Goal: Task Accomplishment & Management: Manage account settings

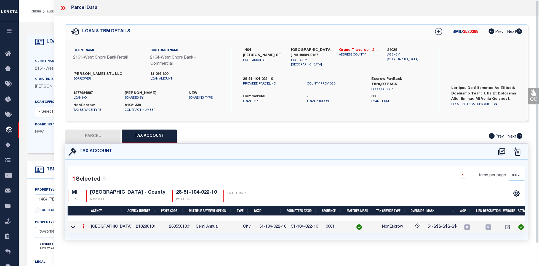
select select "100"
select select "20"
select select "NonEscrow"
select select "2"
drag, startPoint x: 262, startPoint y: 229, endPoint x: 257, endPoint y: 229, distance: 5.0
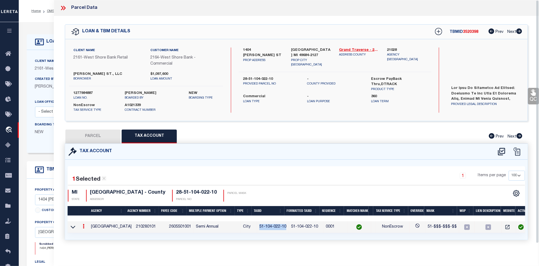
click at [262, 229] on td "51-104-022-10" at bounding box center [273, 227] width 32 height 12
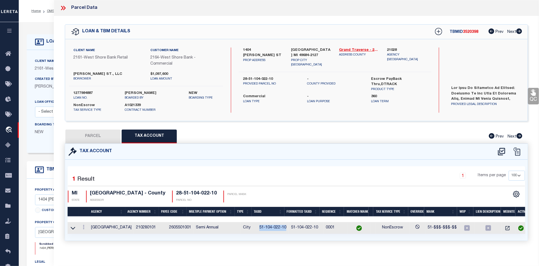
drag, startPoint x: 255, startPoint y: 228, endPoint x: 281, endPoint y: 228, distance: 26.5
click at [281, 228] on td "51-104-022-10" at bounding box center [273, 228] width 32 height 12
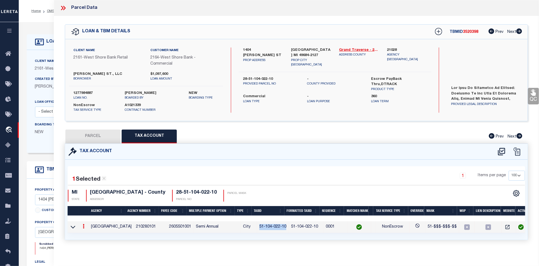
copy td "51-104-022-10"
drag, startPoint x: 112, startPoint y: 135, endPoint x: 519, endPoint y: 137, distance: 407.0
click at [112, 135] on button "PARCEL" at bounding box center [92, 136] width 55 height 14
select select "AS"
select select
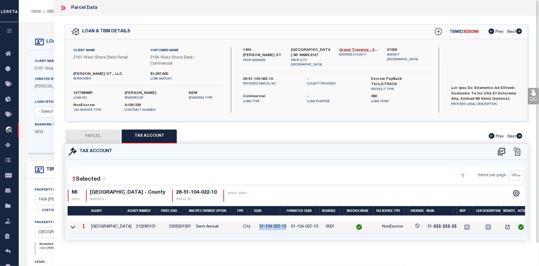
select select
checkbox input "false"
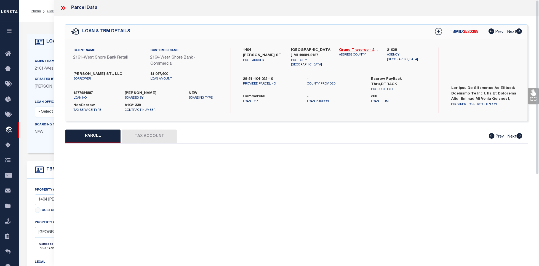
select select "QC"
type input "[PERSON_NAME]"
select select "AGW"
select select "ADD"
type input "1404 [PERSON_NAME] ST"
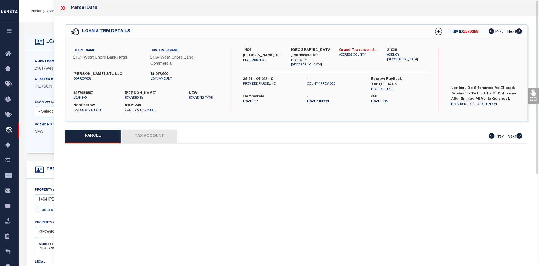
type input "[GEOGRAPHIC_DATA], MI 49684"
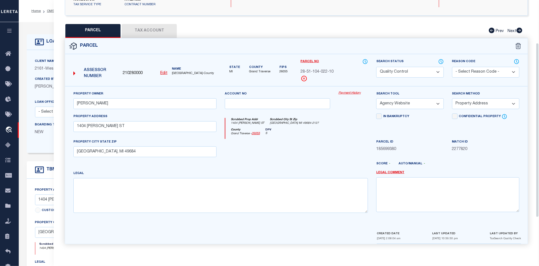
scroll to position [109, 0]
click at [172, 127] on input "1404 [PERSON_NAME] ST" at bounding box center [144, 126] width 143 height 11
click at [143, 144] on div "PROPERTY CITY STATE ZIP [GEOGRAPHIC_DATA], MI 49684" at bounding box center [144, 148] width 143 height 18
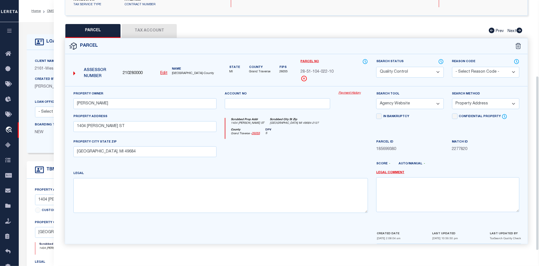
click at [143, 144] on div "PROPERTY CITY STATE ZIP [GEOGRAPHIC_DATA], MI 49684" at bounding box center [144, 148] width 143 height 18
drag, startPoint x: 143, startPoint y: 144, endPoint x: 142, endPoint y: 152, distance: 7.5
click at [143, 145] on div "PROPERTY CITY STATE ZIP [GEOGRAPHIC_DATA], MI 49684" at bounding box center [144, 148] width 143 height 18
click at [142, 152] on input "[GEOGRAPHIC_DATA], MI 49684" at bounding box center [144, 151] width 143 height 11
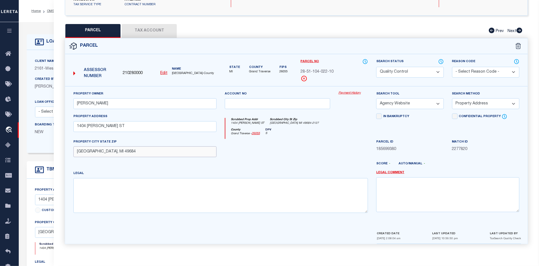
click at [142, 152] on input "[GEOGRAPHIC_DATA], MI 49684" at bounding box center [144, 151] width 143 height 11
click at [265, 151] on div at bounding box center [278, 150] width 114 height 23
click at [304, 148] on div at bounding box center [278, 150] width 114 height 23
click at [327, 142] on div at bounding box center [278, 150] width 114 height 23
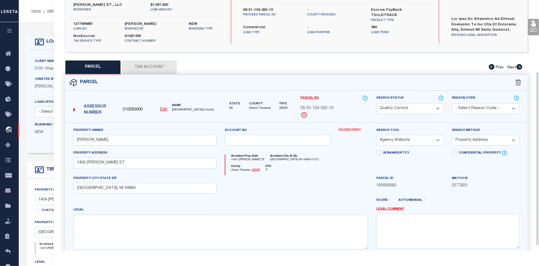
scroll to position [0, 0]
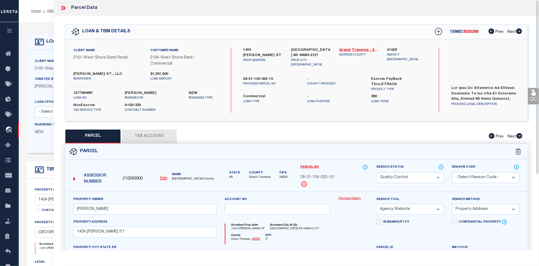
click at [64, 7] on icon at bounding box center [64, 8] width 2 height 4
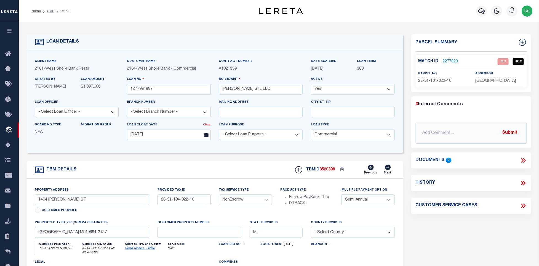
click at [257, 165] on div "TBM DETAILS TBMID 3520398 Previous Next" at bounding box center [215, 169] width 376 height 17
drag, startPoint x: 49, startPoint y: 11, endPoint x: 179, endPoint y: 69, distance: 141.9
click at [49, 11] on link "OMS" at bounding box center [50, 10] width 7 height 3
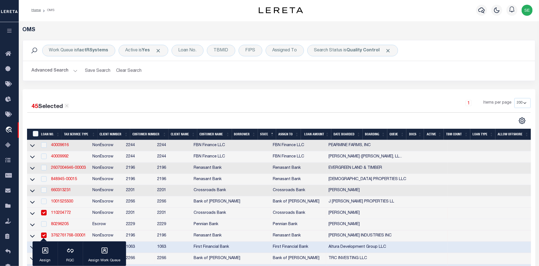
scroll to position [786, 0]
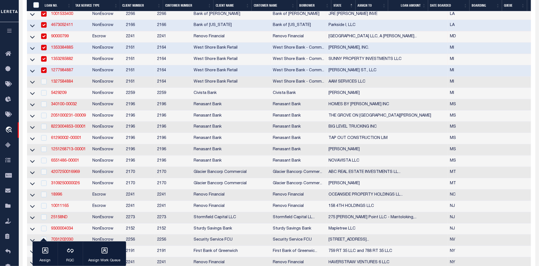
click at [125, 76] on td "2161" at bounding box center [139, 70] width 31 height 11
checkbox input "false"
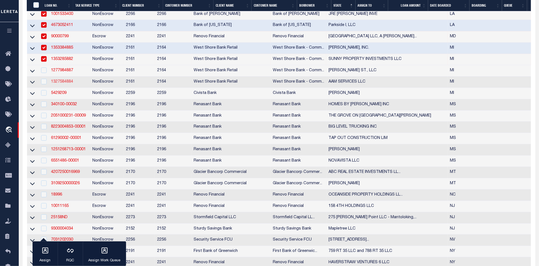
click at [60, 84] on link "1327584884" at bounding box center [62, 82] width 22 height 4
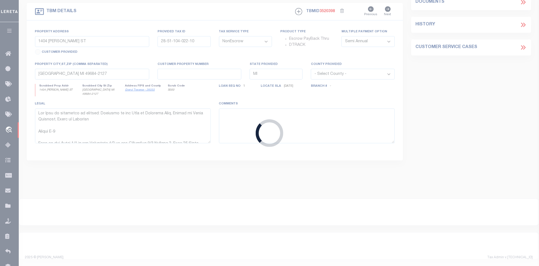
type input "1327584884"
type input "AAM SERVICES LLC"
type input "[DATE]"
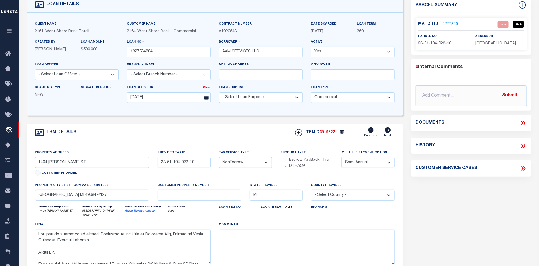
type input "[STREET_ADDRESS]"
type input "28-09-004-010-03"
type input "[PERSON_NAME] MI 49649"
type textarea "The land is described as follows: Land in [PERSON_NAME][GEOGRAPHIC_DATA], Count…"
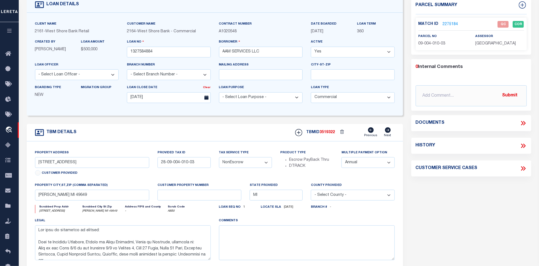
scroll to position [0, 0]
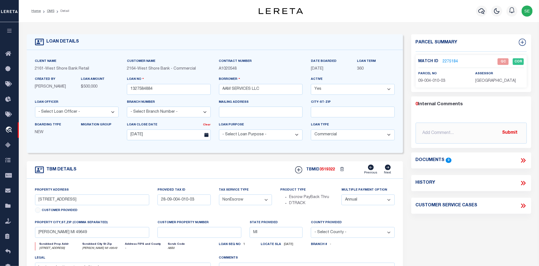
click at [223, 171] on div "TBM DETAILS TBMID 3519322 Previous Next" at bounding box center [215, 169] width 376 height 17
click at [435, 79] on span "09-004-010-03" at bounding box center [431, 81] width 27 height 4
copy div "09-004-010-03"
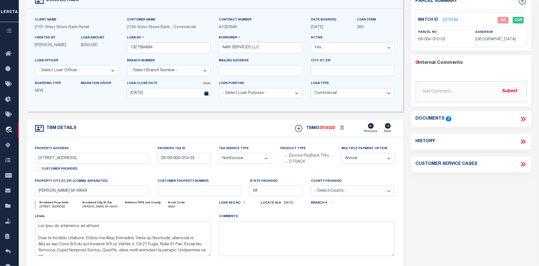
click at [456, 204] on div "Parcel Summary Match ID 2275184 0" at bounding box center [471, 143] width 128 height 301
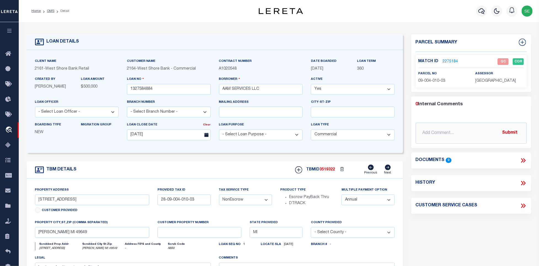
click at [452, 59] on link "2275184" at bounding box center [450, 62] width 15 height 6
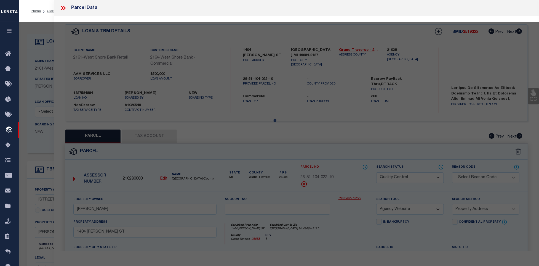
select select "AS"
select select
checkbox input "false"
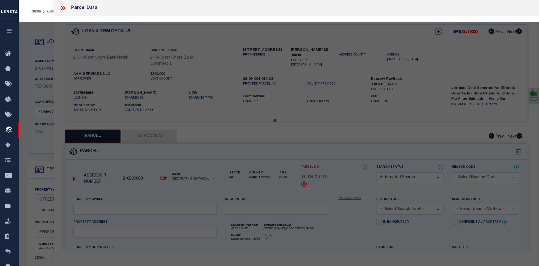
select select "QC"
select select "099"
type input "AAM SERVICES LLC"
select select "AGW"
select select "ADD"
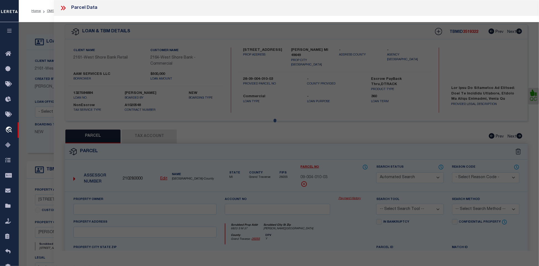
type input "6823 S M 37"
type input "[PERSON_NAME][GEOGRAPHIC_DATA]"
type textarea "W 1/2 OF SW 1/4 OF SEC 4, T 25 N, R 11 W COMM AT SW CRNR OF SEC 4; TH N 00?10'3…"
type textarea "parcel is correct"
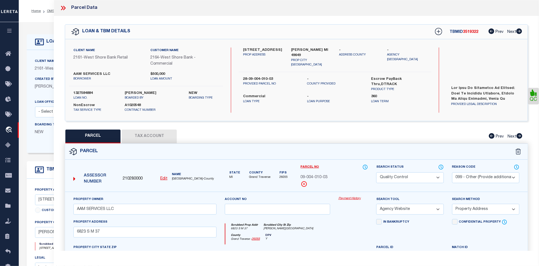
click at [144, 132] on button "Tax Account" at bounding box center [149, 136] width 55 height 14
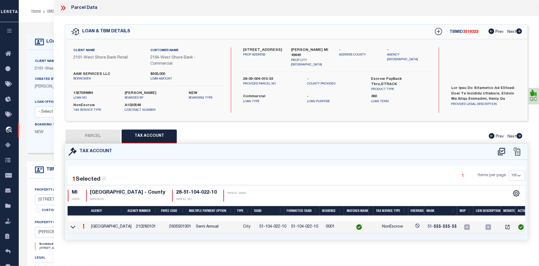
select select "100"
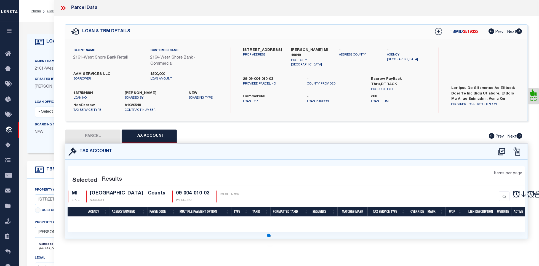
select select "100"
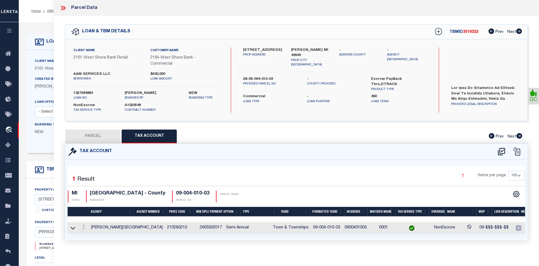
click at [85, 133] on button "PARCEL" at bounding box center [92, 136] width 55 height 14
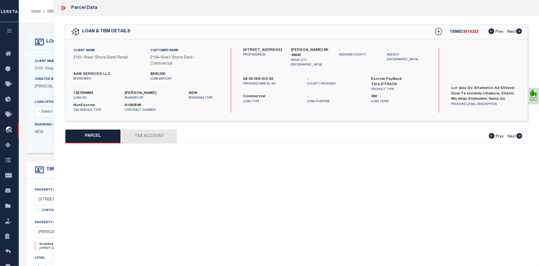
select select "AS"
select select
checkbox input "false"
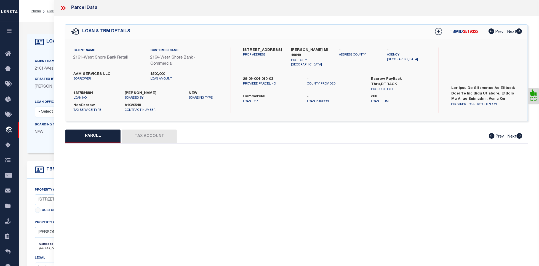
checkbox input "false"
select select "QC"
select select "099"
type input "AAM SERVICES LLC"
select select "AGW"
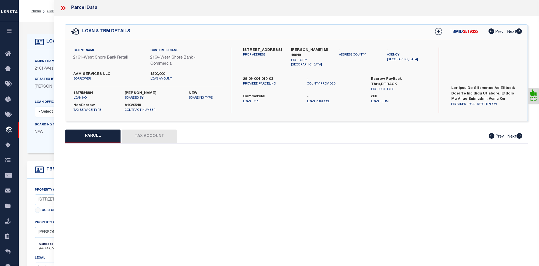
select select "ADD"
type input "6823 S M 37"
type input "[PERSON_NAME][GEOGRAPHIC_DATA]"
type textarea "W 1/2 OF SW 1/4 OF SEC 4, T 25 N, R 11 W COMM AT SW CRNR OF SEC 4; TH N 00?10'3…"
type textarea "parcel is correct"
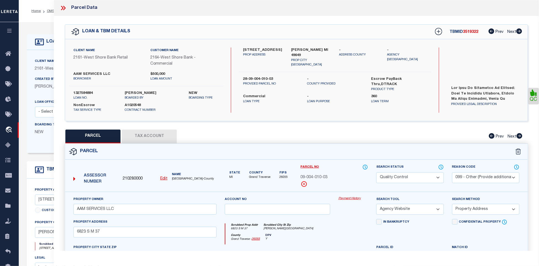
click at [319, 156] on div "Parcel" at bounding box center [296, 152] width 462 height 16
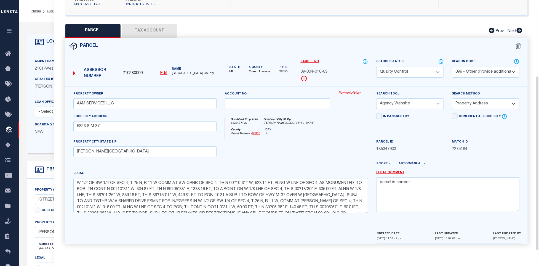
scroll to position [109, 0]
click at [286, 170] on div "Legal W 1/2 OF SW 1/4 OF SEC 4, T 25 N, R 11 W COMM AT SW CRNR OF SEC 4; TH N 0…" at bounding box center [220, 191] width 294 height 42
click at [402, 71] on select "Automated Search Bad Parcel Complete Duplicate Parcel High Dollar Reporting In …" at bounding box center [409, 72] width 67 height 11
select select "CP"
drag, startPoint x: 300, startPoint y: 138, endPoint x: 492, endPoint y: 64, distance: 206.0
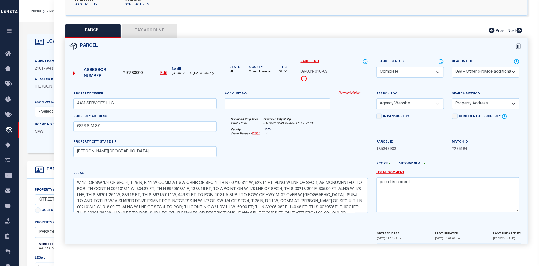
click at [300, 139] on div at bounding box center [278, 150] width 114 height 23
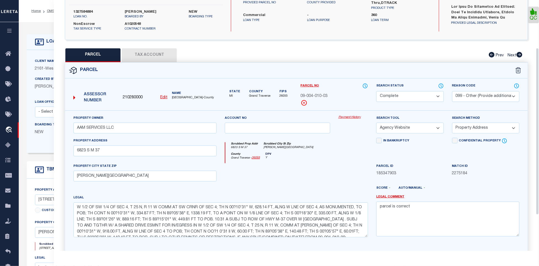
scroll to position [68, 0]
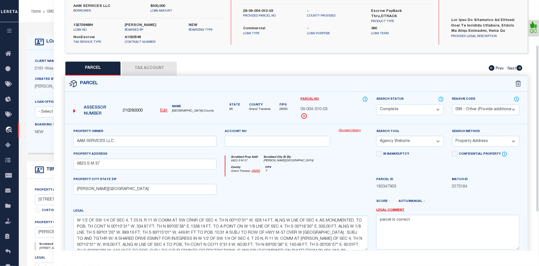
click at [478, 108] on select "- Select Reason Code - 099 - Other (Provide additional detail) ACT - Agency Cha…" at bounding box center [485, 109] width 67 height 11
select select
click at [452, 105] on select "- Select Reason Code - 099 - Other (Provide additional detail) ACT - Agency Cha…" at bounding box center [485, 109] width 67 height 11
click at [315, 165] on div "Scrubbed Prop Addr 6823 S M 37 [GEOGRAPHIC_DATA][PERSON_NAME]" at bounding box center [296, 160] width 143 height 10
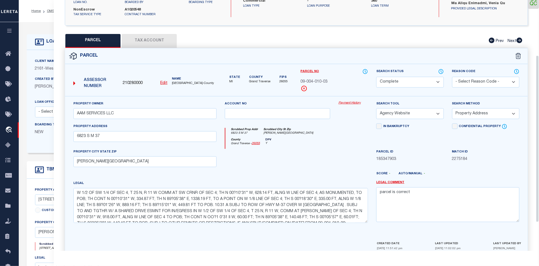
scroll to position [125, 0]
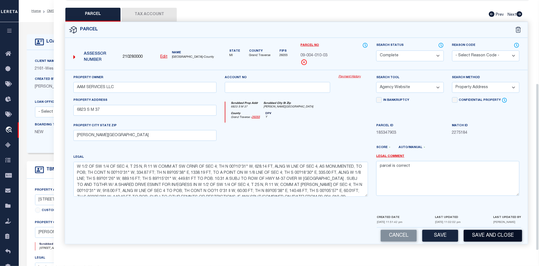
click at [481, 236] on button "Save and Close" at bounding box center [492, 235] width 58 height 12
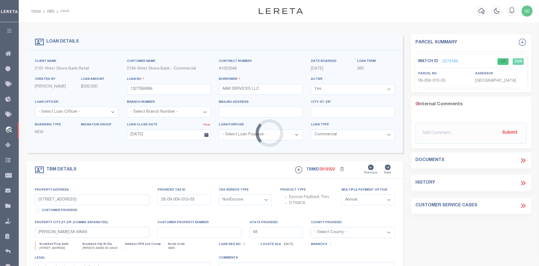
type textarea "The land is described as follows: Land in [PERSON_NAME][GEOGRAPHIC_DATA], Count…"
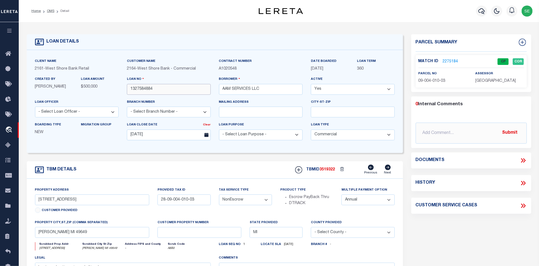
click at [189, 88] on input "1327584884" at bounding box center [169, 89] width 84 height 11
click at [331, 171] on span "3519322" at bounding box center [327, 169] width 15 height 4
click at [329, 171] on span "3519322" at bounding box center [327, 169] width 15 height 4
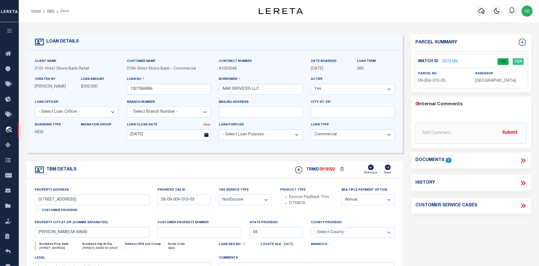
click at [329, 171] on span "3519322" at bounding box center [327, 169] width 15 height 4
click at [481, 81] on span "[GEOGRAPHIC_DATA]" at bounding box center [495, 81] width 41 height 4
copy div "[GEOGRAPHIC_DATA]"
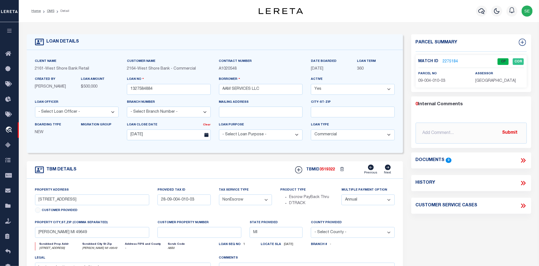
click at [436, 80] on span "09-004-010-03" at bounding box center [431, 81] width 27 height 4
copy div "09-004-010-03"
click at [173, 172] on div "TBM DETAILS TBMID 3519322 Previous Next" at bounding box center [215, 169] width 376 height 17
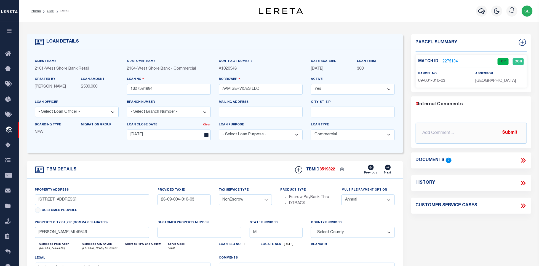
drag, startPoint x: 50, startPoint y: 11, endPoint x: 193, endPoint y: 40, distance: 145.9
click at [50, 11] on link "OMS" at bounding box center [50, 10] width 7 height 3
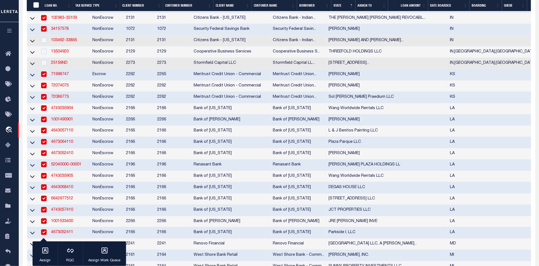
scroll to position [786, 0]
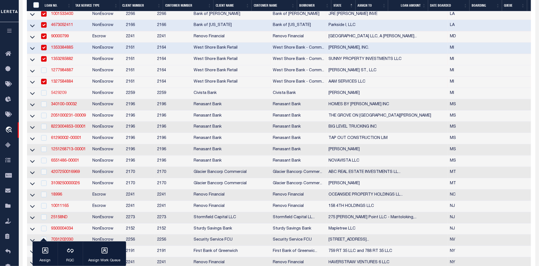
click at [57, 95] on link "5429209" at bounding box center [58, 93] width 15 height 4
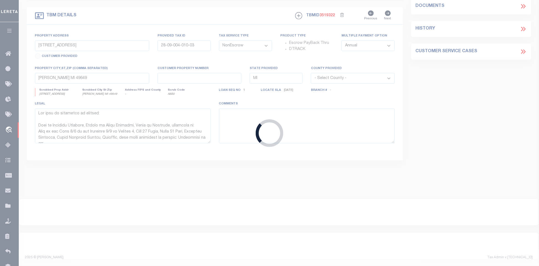
type input "5429209"
type input "[PERSON_NAME]"
select select
type input "[STREET_ADDRESS]"
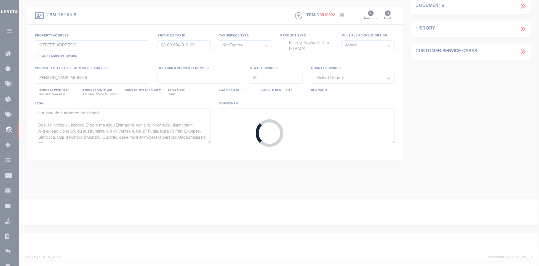
type input "Temperance MI 481820000"
select select
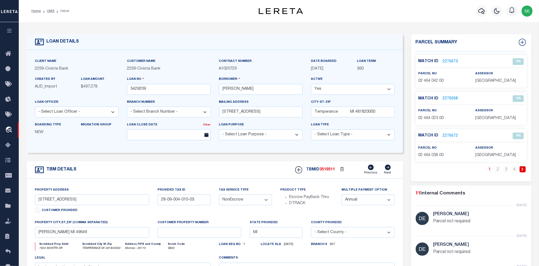
select select "46632"
select select "14922"
type input "7604 MONTRI DR"
type input "TEMPERANCE MI 481820000"
type input "R"
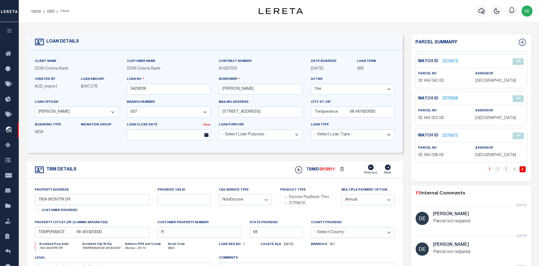
select select
click at [498, 171] on link "2" at bounding box center [498, 169] width 6 height 6
click at [505, 171] on link "3" at bounding box center [506, 169] width 6 height 6
click at [516, 169] on link "4" at bounding box center [514, 169] width 6 height 6
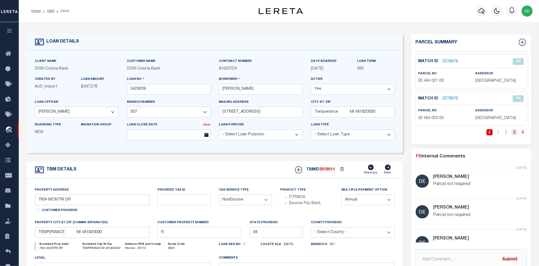
click at [514, 132] on link "3" at bounding box center [514, 132] width 6 height 6
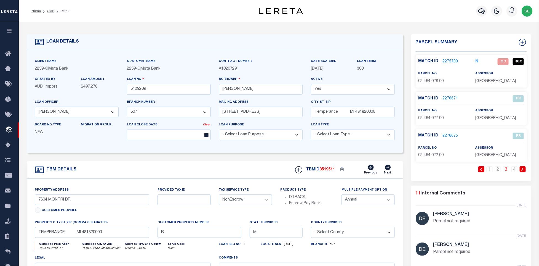
click at [430, 82] on span "02 464 028 00" at bounding box center [430, 81] width 25 height 4
copy div "02 464 028 00"
click at [248, 166] on div "TBM DETAILS TBMID 3519511 Previous Next" at bounding box center [215, 169] width 376 height 17
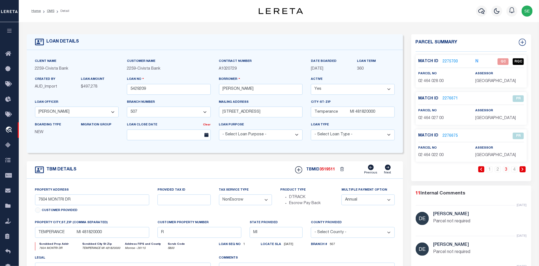
click at [433, 82] on span "02 464 028 00" at bounding box center [430, 81] width 25 height 4
copy div "02 464 028 00"
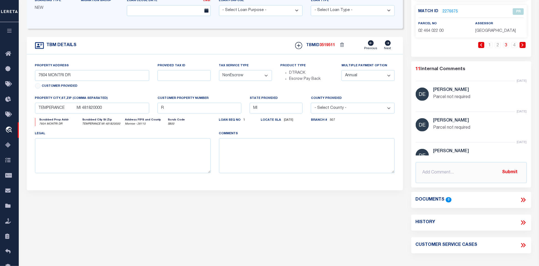
click at [524, 200] on icon at bounding box center [522, 199] width 7 height 7
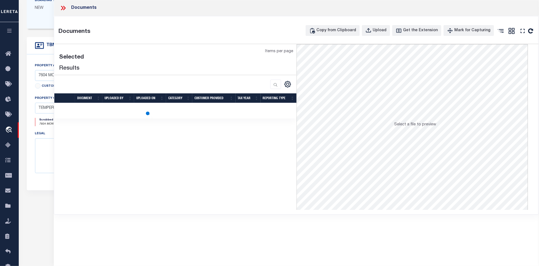
click at [62, 7] on icon at bounding box center [63, 7] width 7 height 7
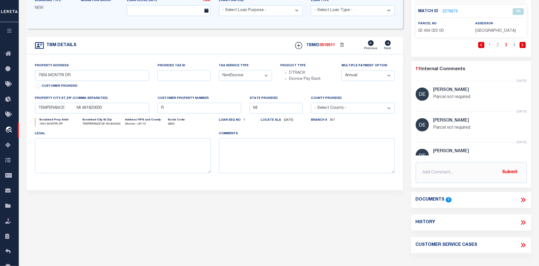
scroll to position [0, 0]
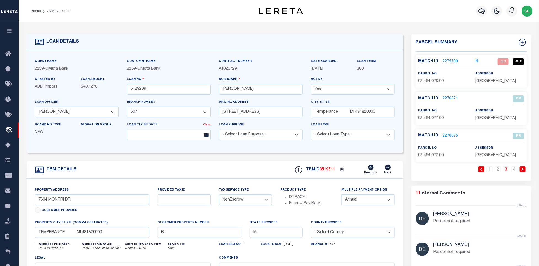
click at [453, 60] on link "2275700" at bounding box center [450, 62] width 15 height 6
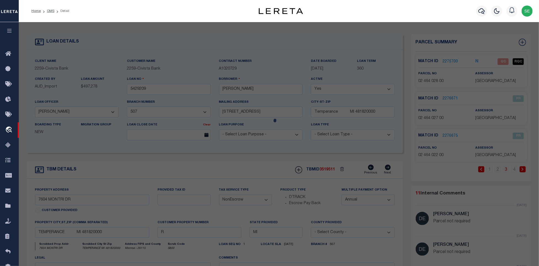
scroll to position [103, 0]
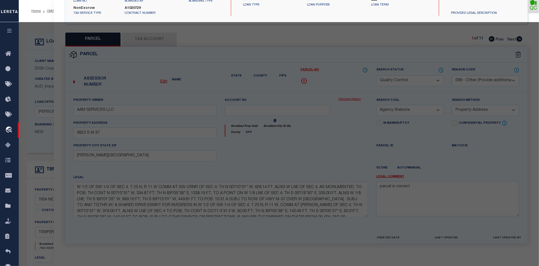
select select "AS"
select select
checkbox input "false"
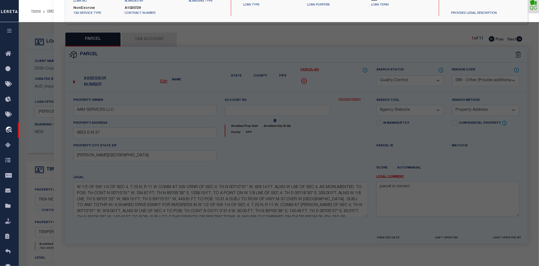
checkbox input "false"
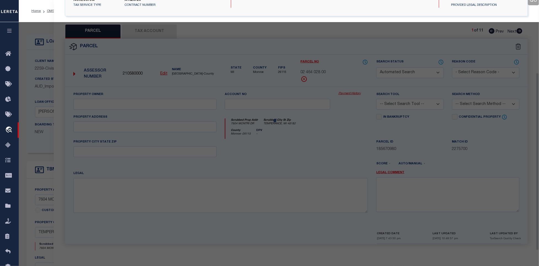
select select "QC"
select select "099"
type input "[PERSON_NAME] A & [PERSON_NAME]"
select select "AGW"
select select "ADD"
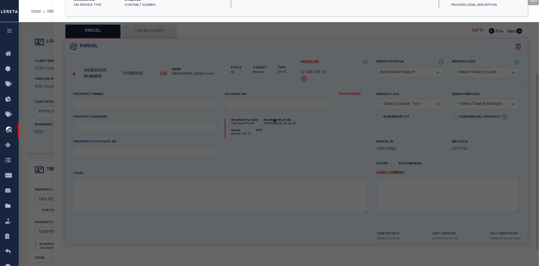
type input "7604 MONTRI DR"
type input "TEMPERANCE, MI 48182"
type textarea "[GEOGRAPHIC_DATA] SITE #28"
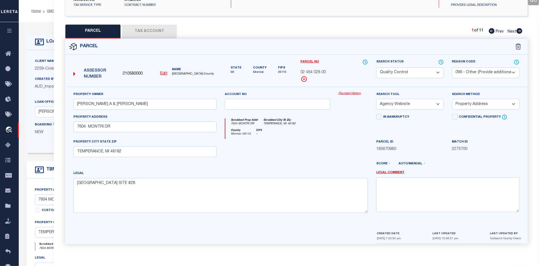
click at [142, 28] on button "Tax Account" at bounding box center [149, 32] width 55 height 14
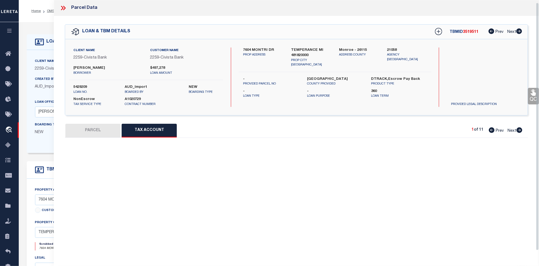
scroll to position [3, 0]
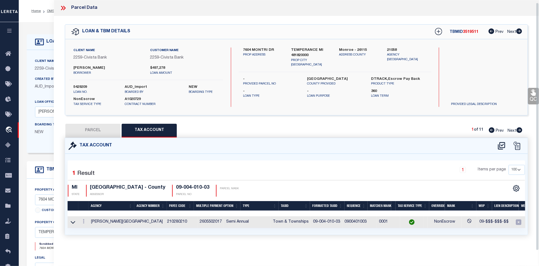
select select "100"
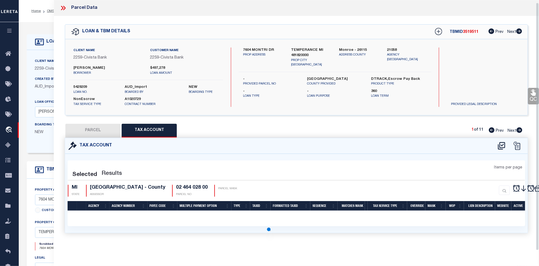
select select "100"
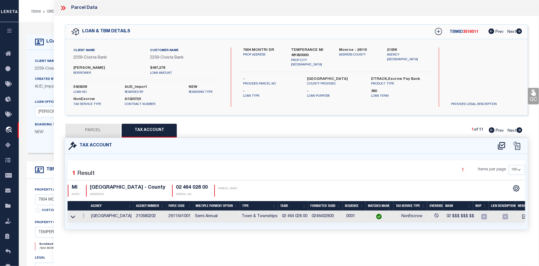
scroll to position [0, 0]
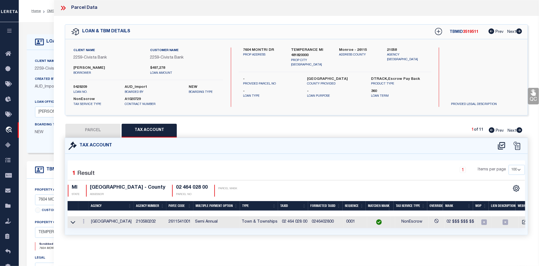
click at [94, 128] on button "PARCEL" at bounding box center [92, 131] width 55 height 14
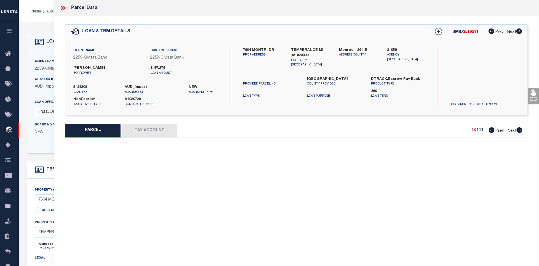
select select "AS"
select select
checkbox input "false"
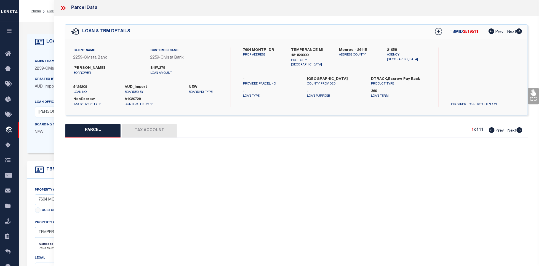
checkbox input "false"
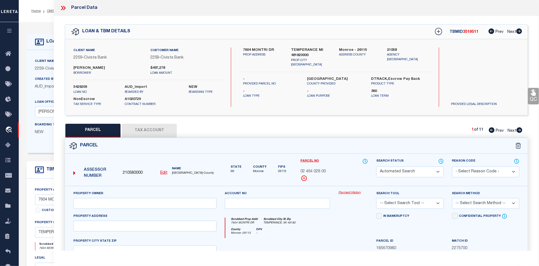
select select "QC"
select select "099"
type input "[PERSON_NAME] A & [PERSON_NAME]"
select select "AGW"
select select "ADD"
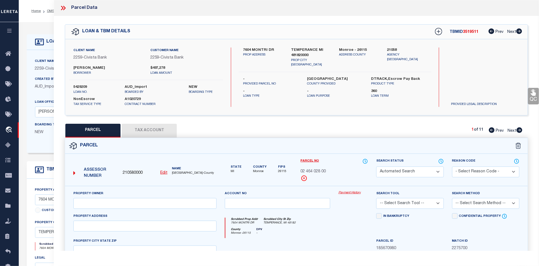
type input "7604 MONTRI DR"
type input "TEMPERANCE, MI 48182"
type textarea "[GEOGRAPHIC_DATA] SITE #28"
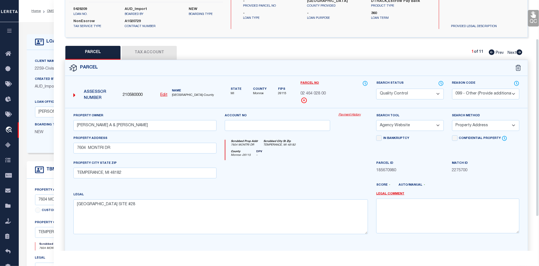
scroll to position [83, 0]
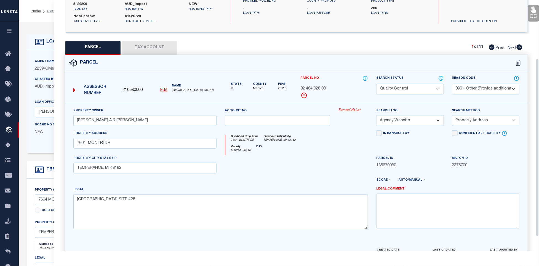
click at [404, 85] on select "Automated Search Bad Parcel Complete Duplicate Parcel High Dollar Reporting In …" at bounding box center [409, 89] width 67 height 11
select select "CP"
drag, startPoint x: 289, startPoint y: 148, endPoint x: 471, endPoint y: 139, distance: 183.0
click at [289, 148] on div "County [GEOGRAPHIC_DATA] - 26115 DPV -" at bounding box center [296, 150] width 143 height 10
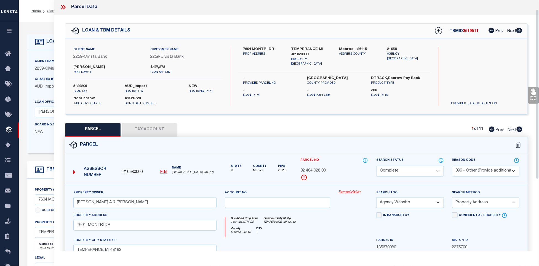
scroll to position [0, 0]
click at [467, 170] on select "- Select Reason Code - 099 - Other (Provide additional detail) ACT - Agency Cha…" at bounding box center [485, 171] width 67 height 11
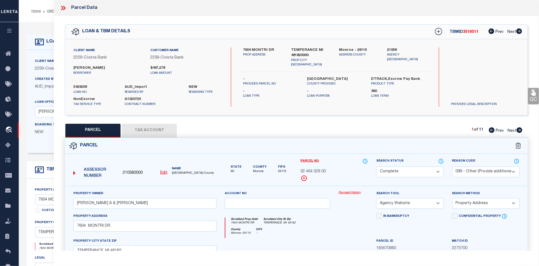
select select
click at [452, 167] on select "- Select Reason Code - 099 - Other (Provide additional detail) ACT - Agency Cha…" at bounding box center [485, 171] width 67 height 11
click at [529, 96] on link "QC" at bounding box center [533, 96] width 11 height 17
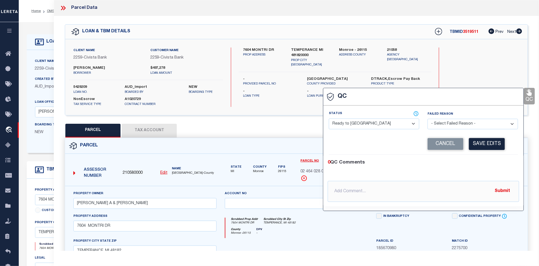
click at [364, 125] on select "- Select Status - Ready to QC Correct Incorrect" at bounding box center [374, 123] width 90 height 11
select select "COR"
click at [475, 162] on div "0 QC Comments" at bounding box center [422, 162] width 189 height 7
click at [484, 144] on button "Save Edits" at bounding box center [487, 144] width 36 height 12
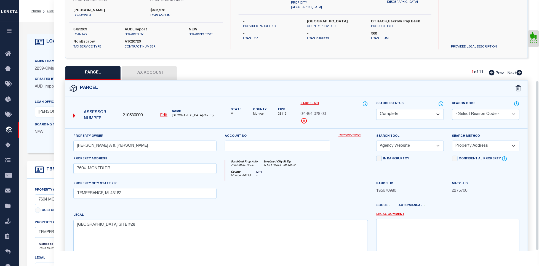
scroll to position [119, 0]
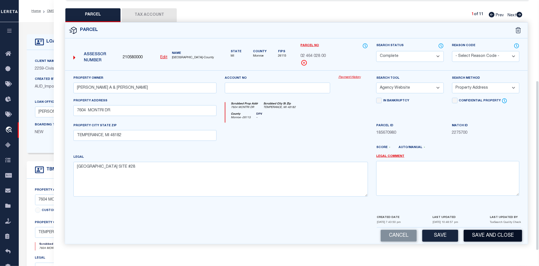
click at [490, 230] on button "Save and Close" at bounding box center [492, 235] width 58 height 12
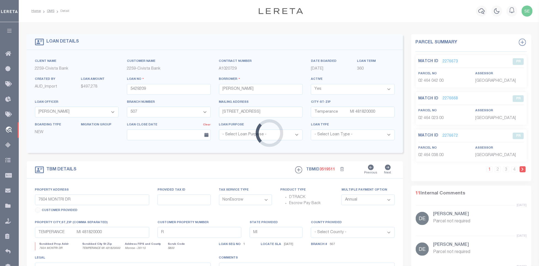
select select
select select "46632"
select select "14922"
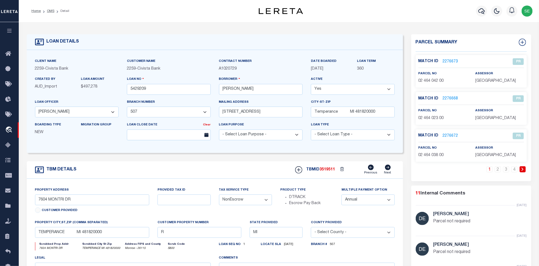
click at [249, 175] on div "TBM DETAILS TBMID 3519511 Previous Next" at bounding box center [215, 169] width 376 height 17
click at [260, 167] on div "TBM DETAILS TBMID 3519511 Previous Next" at bounding box center [215, 169] width 376 height 17
click at [500, 170] on link "2" at bounding box center [498, 169] width 6 height 6
click at [503, 170] on link "3" at bounding box center [506, 169] width 6 height 6
click at [237, 170] on div "TBM DETAILS TBMID 3519511 Previous Next" at bounding box center [215, 169] width 376 height 17
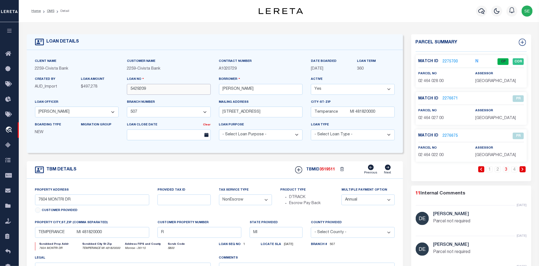
click at [165, 91] on input "5429209" at bounding box center [169, 89] width 84 height 11
click at [326, 175] on div "TBMID 3519511 Previous Next" at bounding box center [343, 169] width 104 height 10
copy span "3519511"
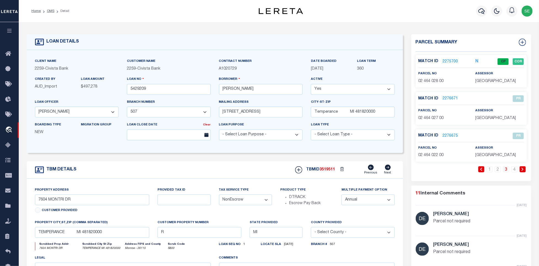
click at [497, 80] on span "[GEOGRAPHIC_DATA]" at bounding box center [495, 81] width 41 height 4
copy div "[GEOGRAPHIC_DATA]"
click at [435, 78] on div "parcel no 02 464 028 00" at bounding box center [442, 78] width 49 height 14
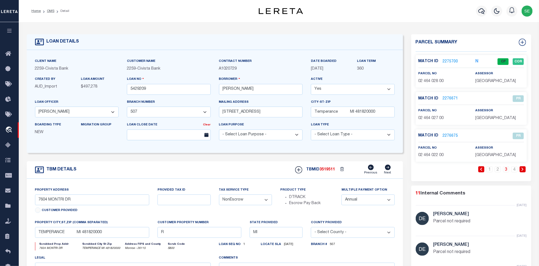
click at [435, 78] on div "parcel no 02 464 028 00" at bounding box center [442, 78] width 49 height 14
click at [433, 80] on span "02 464 028 00" at bounding box center [430, 81] width 25 height 4
copy div "02 464 028 00"
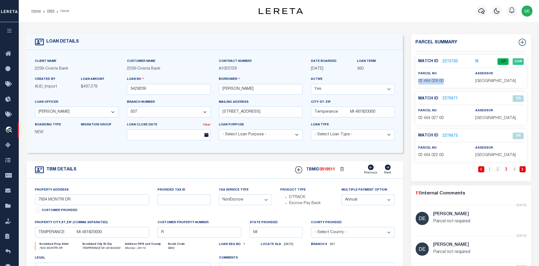
drag, startPoint x: 197, startPoint y: 170, endPoint x: 132, endPoint y: 113, distance: 86.8
click at [197, 170] on div "TBM DETAILS TBMID 3519511 Previous Next" at bounding box center [215, 169] width 376 height 17
click at [48, 11] on link "OMS" at bounding box center [50, 10] width 7 height 3
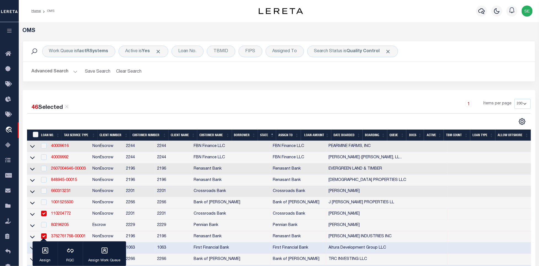
scroll to position [762, 0]
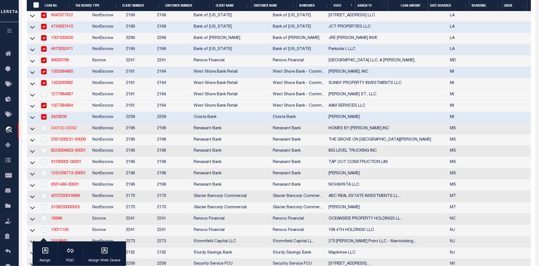
click at [65, 130] on link "340100-00032" at bounding box center [64, 128] width 26 height 4
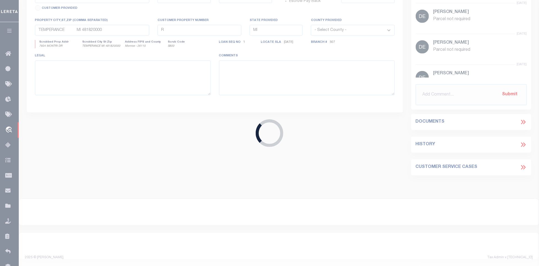
type input "340100-00032"
type input "HOMES BY [PERSON_NAME] INC"
select select
select select "100"
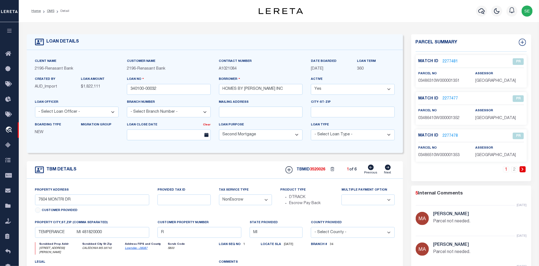
select select "164191"
select select "5080"
type input "[STREET_ADDRESS][PERSON_NAME]"
select select
type input "CALEDONIA MS 39740"
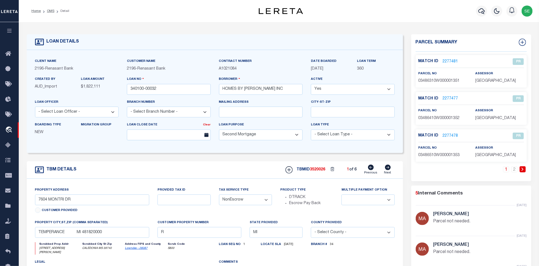
type input "MS"
select select
click at [515, 169] on link "2" at bounding box center [514, 169] width 6 height 6
click at [252, 176] on div "TBM DETAILS TBMID 3520026 1 of 6 Next" at bounding box center [215, 169] width 376 height 17
click at [51, 11] on link "OMS" at bounding box center [50, 10] width 7 height 3
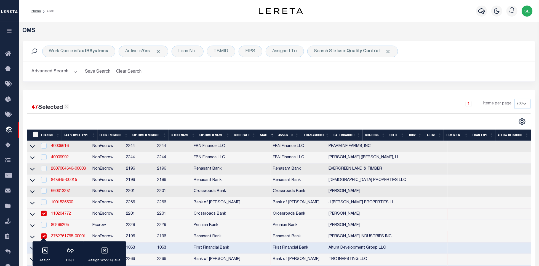
scroll to position [868, 0]
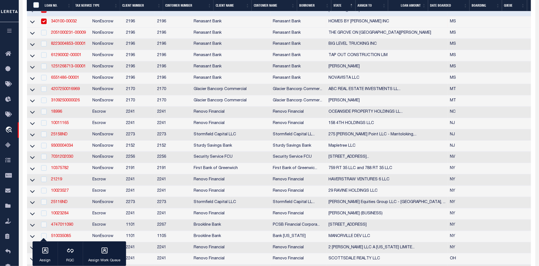
click at [106, 28] on td "NonEscrow" at bounding box center [107, 21] width 34 height 11
checkbox input "false"
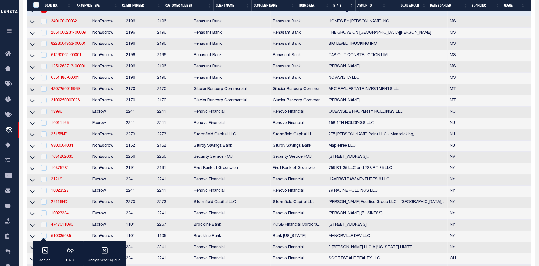
scroll to position [827, 0]
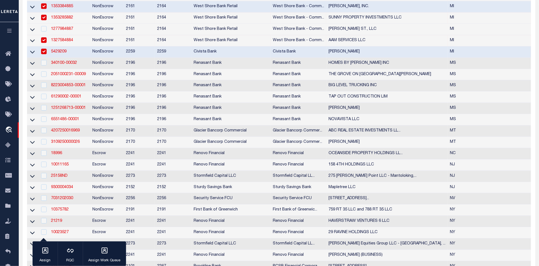
select select "QC"
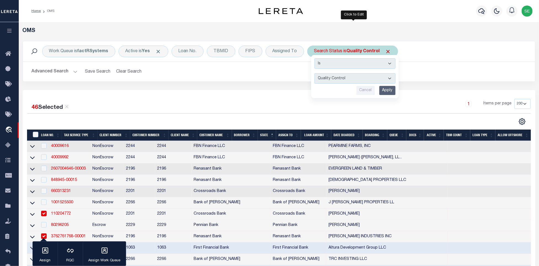
click at [391, 93] on input "Apply" at bounding box center [387, 90] width 16 height 9
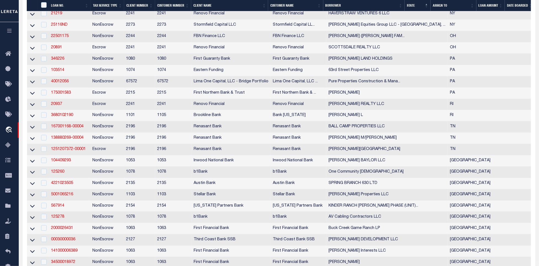
scroll to position [567, 0]
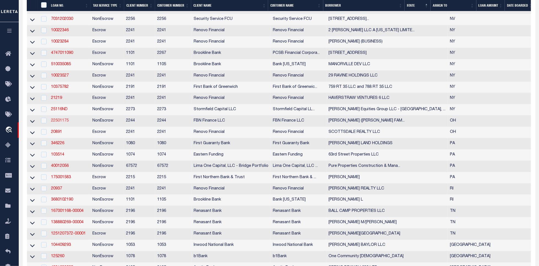
click at [60, 122] on link "22501175" at bounding box center [60, 121] width 18 height 4
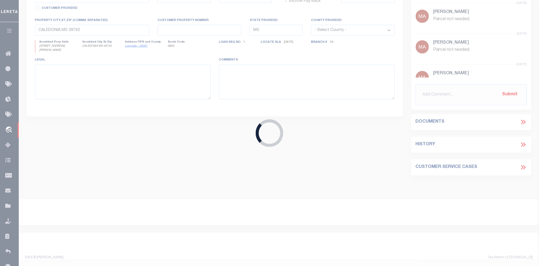
type input "22501175"
type input "[PERSON_NAME] ([PERSON_NAME] FAMILY FARM LLC)"
select select
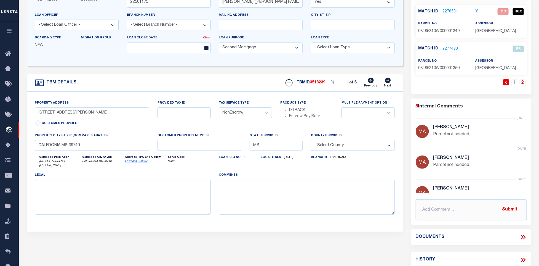
type input "[STREET_ADDRESS]"
type input "[PHONE_NUMBER]"
select select
type input "LANCASTER OH 43130-9297"
type input "FBN"
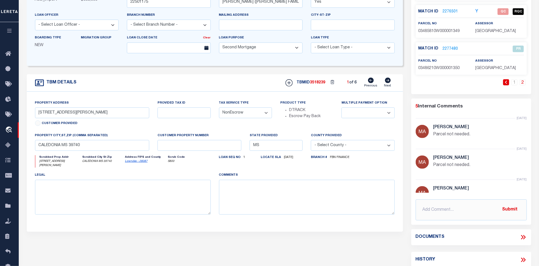
type input "OH"
select select
select select "14078"
select select "7651"
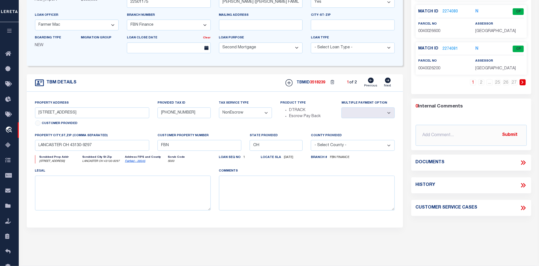
scroll to position [0, 0]
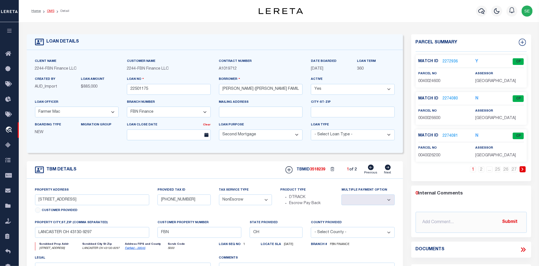
click at [47, 12] on link "OMS" at bounding box center [50, 10] width 7 height 3
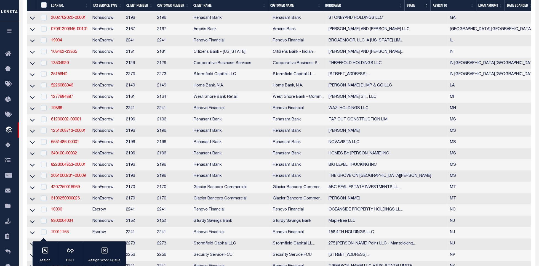
scroll to position [620, 0]
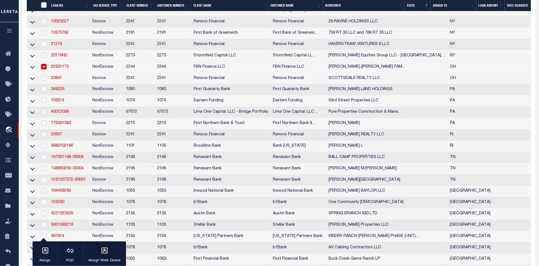
click at [108, 73] on td "NonEscrow" at bounding box center [107, 66] width 34 height 11
checkbox input "false"
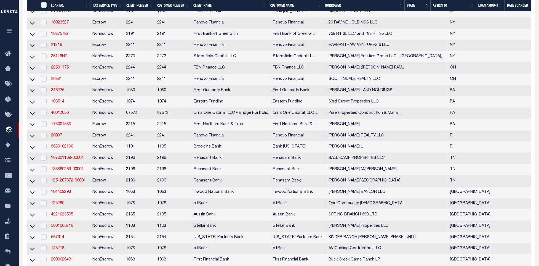
scroll to position [621, 0]
click at [54, 80] on link "20891" at bounding box center [56, 78] width 11 height 4
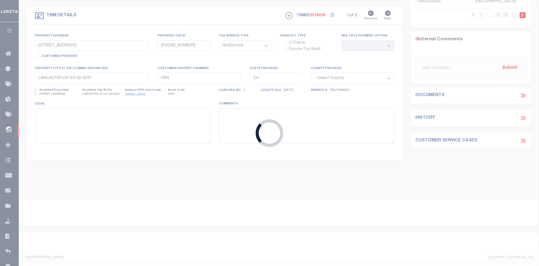
type input "20891"
type input "SCOTTSDALE REALTY LLC"
select select
type input "[STREET_ADDRESS][US_STATE]"
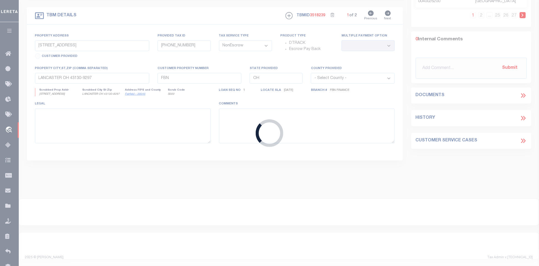
type input "[GEOGRAPHIC_DATA]"
select select "400"
select select "Escrow"
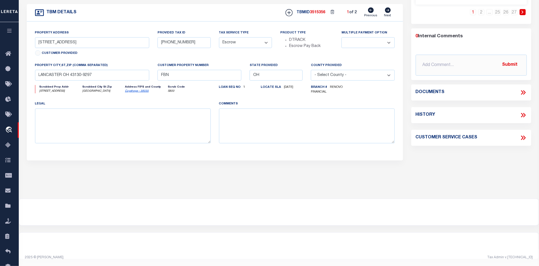
select select "164194"
select select "25066"
type input "[STREET_ADDRESS]"
select select
type input "[GEOGRAPHIC_DATA]"
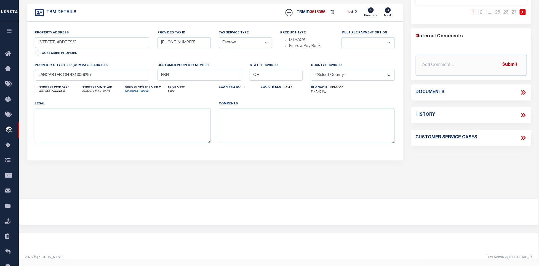
type input "a0kUS00000Cphtf"
select select
type textarea "LEGAL REQUIRED"
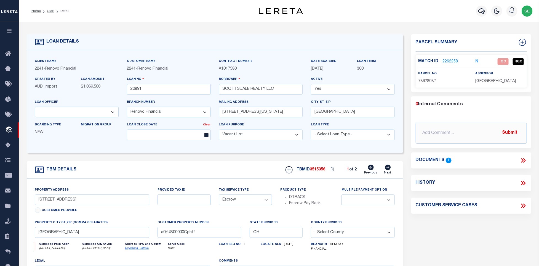
click at [387, 170] on icon at bounding box center [388, 167] width 6 height 6
type input "[STREET_ADDRESS]"
select select
type input "a0kUS00000CpqdZ"
select select
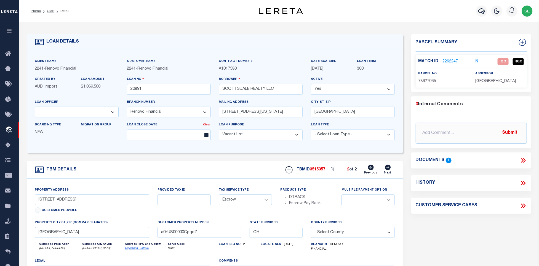
click at [371, 169] on icon at bounding box center [371, 167] width 6 height 6
type input "[STREET_ADDRESS]"
select select
type input "a0kUS00000Cphtf"
select select
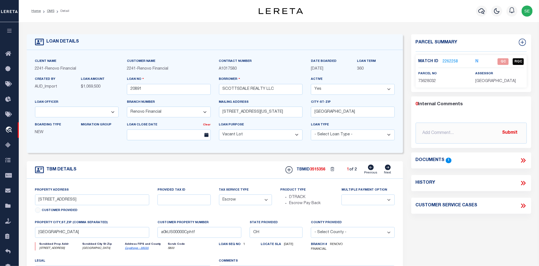
click at [525, 158] on icon at bounding box center [522, 160] width 7 height 7
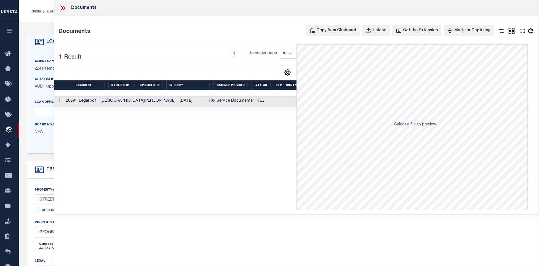
click at [255, 103] on td "YES" at bounding box center [274, 100] width 38 height 11
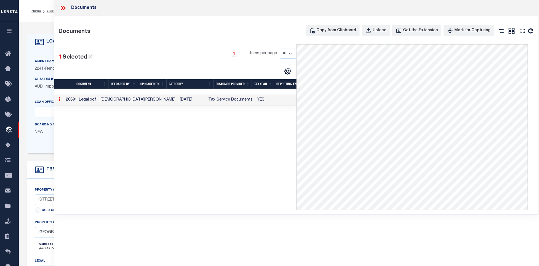
click at [64, 13] on div "Documents" at bounding box center [296, 8] width 485 height 16
click at [64, 7] on icon at bounding box center [63, 7] width 7 height 7
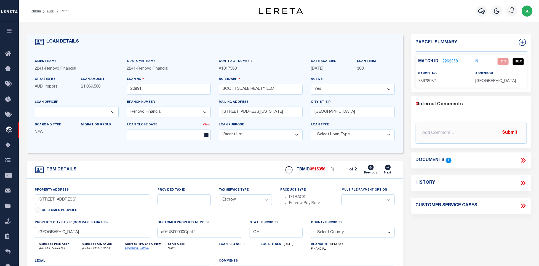
click at [219, 174] on div "TBM DETAILS TBMID 3515356 1 of 2 Next" at bounding box center [215, 169] width 376 height 17
click at [200, 172] on div "TBM DETAILS TBMID 3515356 1 of 2 Next" at bounding box center [215, 169] width 376 height 17
click at [427, 81] on span "73628032" at bounding box center [427, 81] width 18 height 4
copy span "73628032"
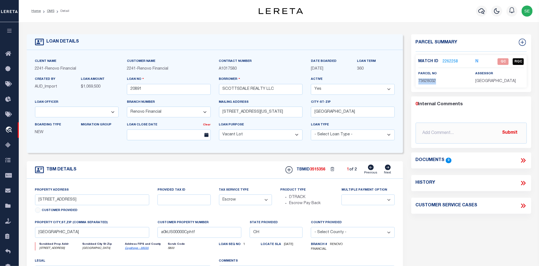
click at [452, 62] on link "2262258" at bounding box center [450, 62] width 15 height 6
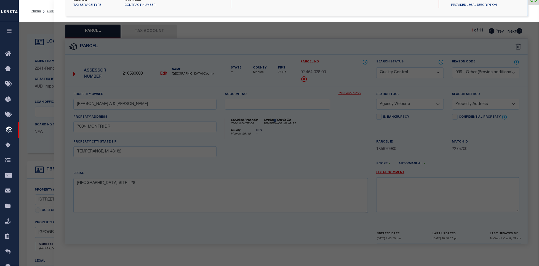
scroll to position [103, 0]
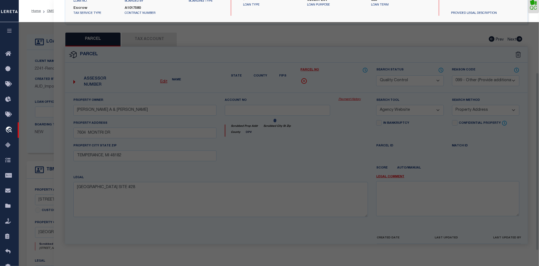
select select "AS"
select select
checkbox input "false"
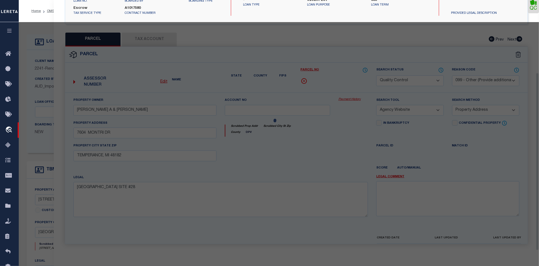
checkbox input "false"
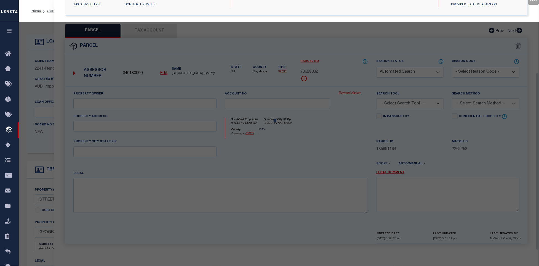
select select "QC"
type input "SCOTTSDALE REALTY LLC"
select select "AGW"
select select "LEG"
type input "[STREET_ADDRESS]"
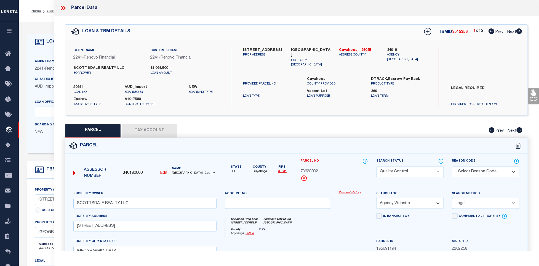
scroll to position [103, 0]
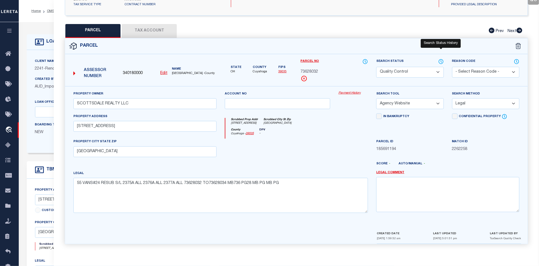
click at [443, 60] on icon at bounding box center [441, 61] width 4 height 4
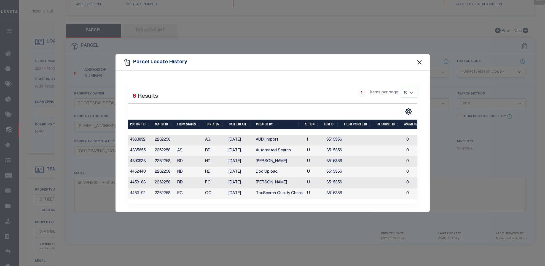
click at [419, 59] on button "Close" at bounding box center [419, 62] width 7 height 7
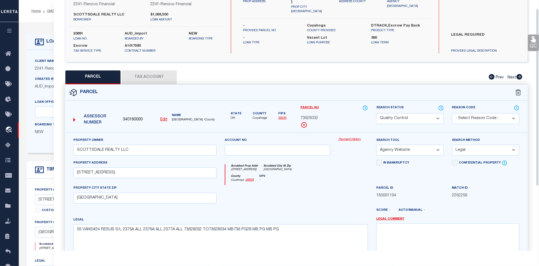
scroll to position [0, 0]
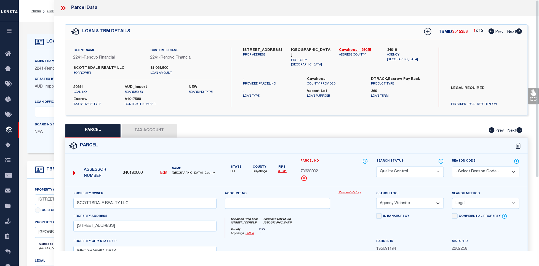
click at [66, 6] on icon at bounding box center [63, 7] width 7 height 7
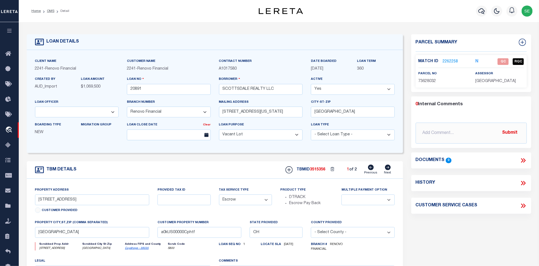
click at [198, 171] on div "TBM DETAILS TBMID 3515356 1 of 2 Next" at bounding box center [215, 169] width 376 height 17
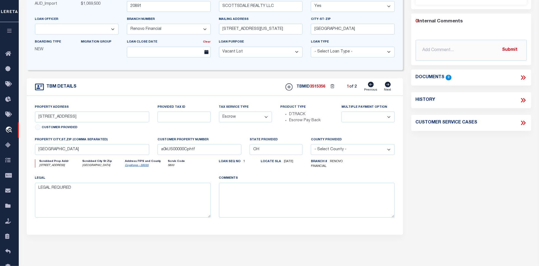
click at [522, 78] on icon at bounding box center [522, 77] width 2 height 4
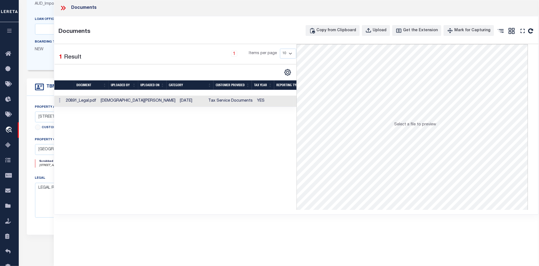
click at [255, 96] on td "YES" at bounding box center [274, 100] width 38 height 11
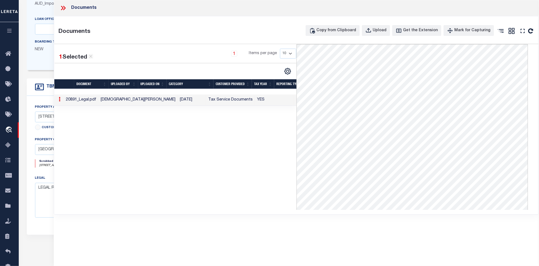
click at [61, 7] on icon at bounding box center [63, 7] width 7 height 7
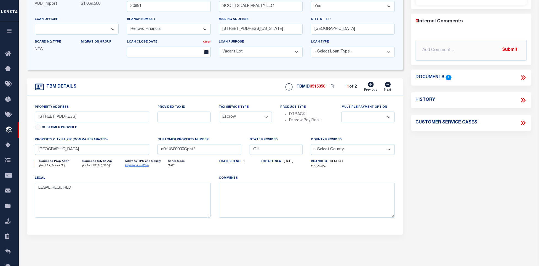
click at [520, 76] on icon at bounding box center [522, 77] width 7 height 7
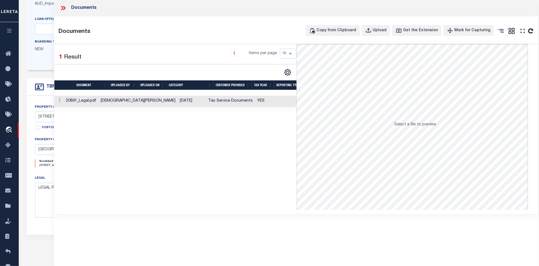
click at [293, 101] on td at bounding box center [304, 100] width 22 height 11
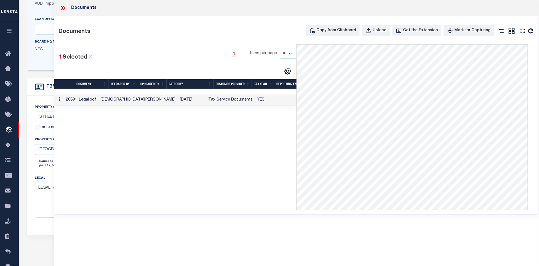
click at [63, 9] on icon at bounding box center [62, 8] width 2 height 4
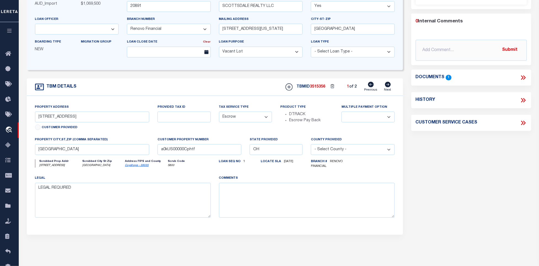
click at [478, 164] on div "Parcel Summary Match ID 2262258 N parcel no 73628032 assessor 0" at bounding box center [471, 103] width 128 height 304
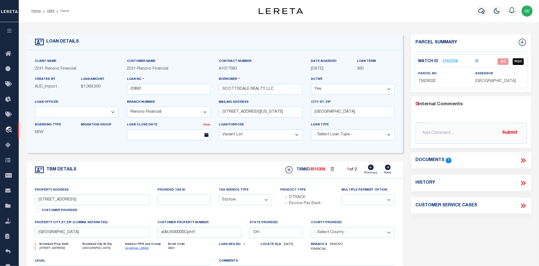
click at [214, 168] on div "TBM DETAILS TBMID 3515356 1 of 2 Next" at bounding box center [215, 169] width 376 height 17
click at [451, 62] on link "2262258" at bounding box center [450, 62] width 15 height 6
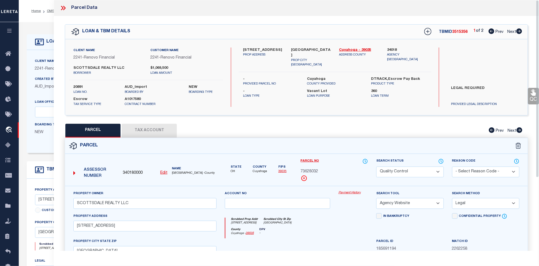
click at [148, 130] on button "Tax Account" at bounding box center [149, 131] width 55 height 14
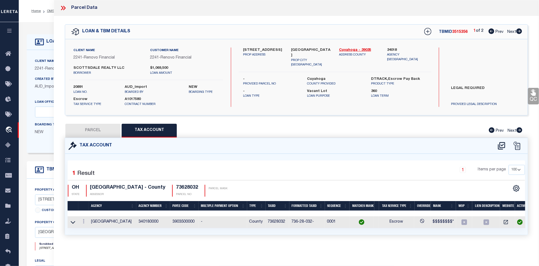
click at [94, 133] on button "PARCEL" at bounding box center [92, 131] width 55 height 14
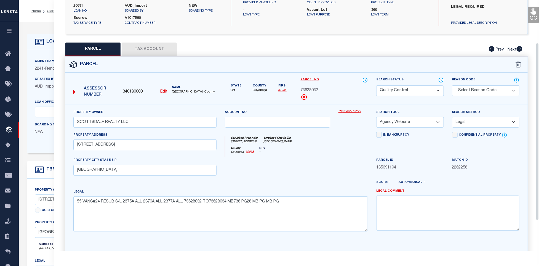
scroll to position [83, 0]
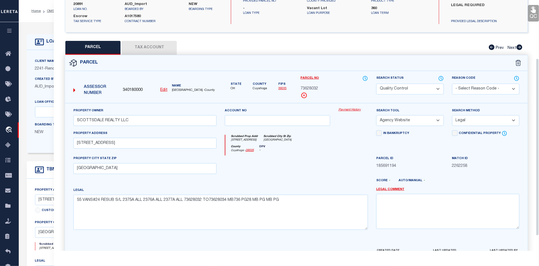
click at [313, 164] on div at bounding box center [278, 166] width 114 height 23
click at [394, 92] on select "Automated Search Bad Parcel Complete Duplicate Parcel High Dollar Reporting In …" at bounding box center [409, 89] width 67 height 11
click at [291, 141] on icon "[GEOGRAPHIC_DATA]" at bounding box center [277, 140] width 28 height 4
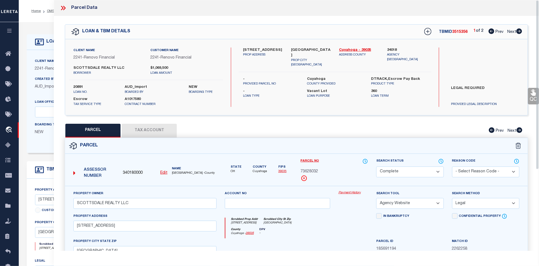
click at [530, 94] on icon at bounding box center [533, 92] width 7 height 7
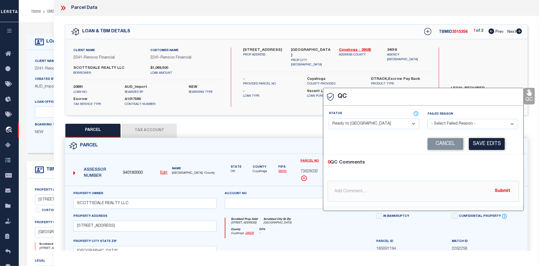
click at [384, 124] on select "- Select Status - Ready to QC Correct Incorrect" at bounding box center [374, 123] width 90 height 11
click at [476, 152] on div "Corrected Search Value Cancel Save Edits" at bounding box center [423, 143] width 189 height 21
click at [496, 138] on div "Corrected Search Value Cancel Save Edits" at bounding box center [423, 143] width 189 height 21
click at [489, 143] on button "Save Edits" at bounding box center [487, 144] width 36 height 12
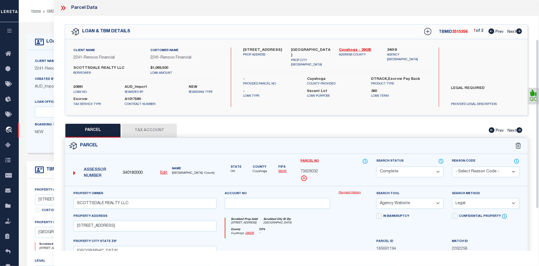
scroll to position [119, 0]
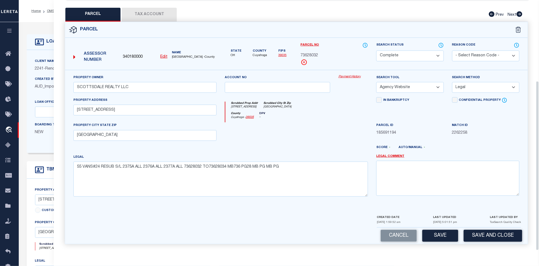
drag, startPoint x: 438, startPoint y: 234, endPoint x: 465, endPoint y: 185, distance: 55.5
click at [439, 234] on button "Save" at bounding box center [440, 235] width 36 height 12
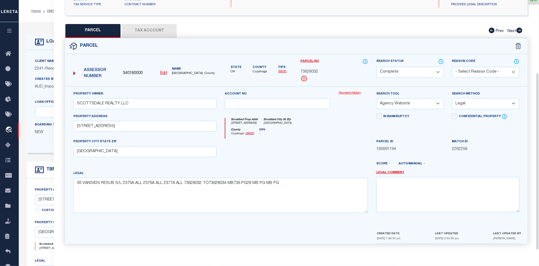
scroll to position [20, 0]
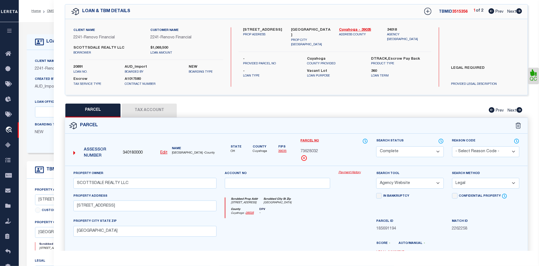
click at [517, 11] on icon at bounding box center [519, 11] width 6 height 6
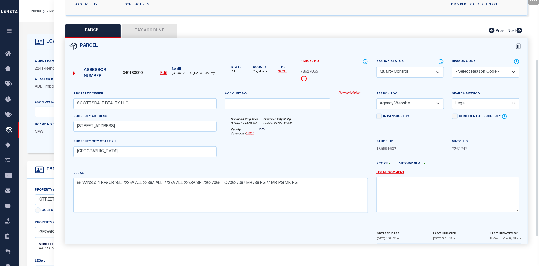
scroll to position [103, 0]
click at [301, 141] on div at bounding box center [278, 149] width 114 height 23
drag, startPoint x: 405, startPoint y: 73, endPoint x: 366, endPoint y: 103, distance: 49.5
click at [405, 73] on select "Automated Search Bad Parcel Complete Duplicate Parcel High Dollar Reporting In …" at bounding box center [409, 72] width 67 height 11
click at [287, 148] on div at bounding box center [278, 149] width 114 height 23
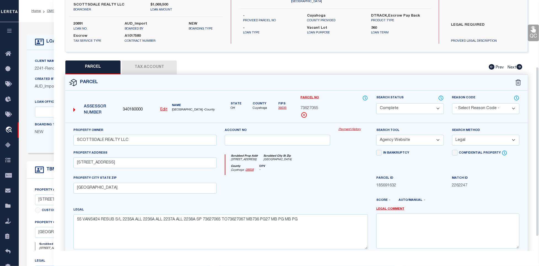
scroll to position [20, 0]
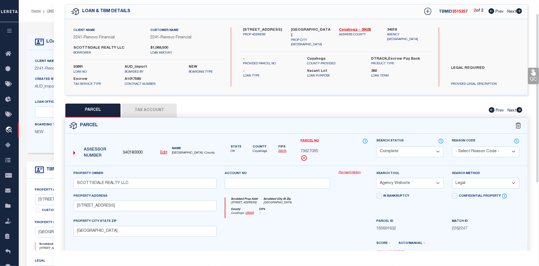
click at [529, 74] on link "QC" at bounding box center [533, 76] width 11 height 17
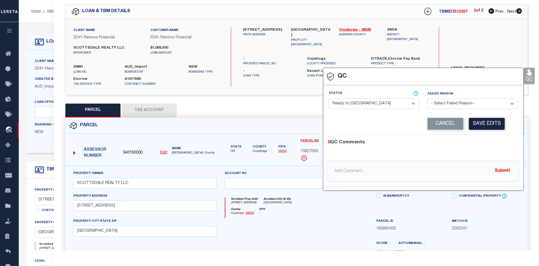
click at [353, 103] on select "- Select Status - Ready to QC Correct Incorrect" at bounding box center [374, 103] width 90 height 11
click at [478, 144] on div "0 QC Comments" at bounding box center [422, 142] width 189 height 7
click at [486, 127] on button "Save Edits" at bounding box center [487, 124] width 36 height 12
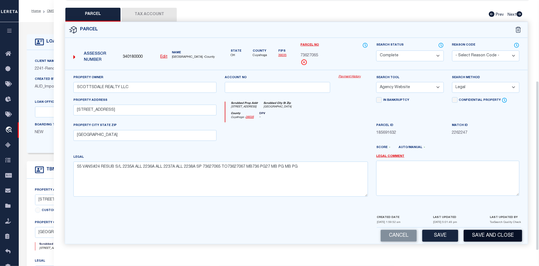
scroll to position [119, 0]
click at [500, 238] on button "Save and Close" at bounding box center [492, 235] width 58 height 12
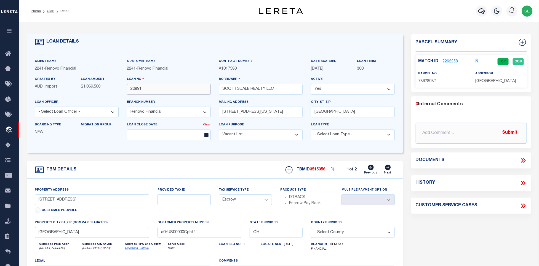
click at [167, 87] on input "20891" at bounding box center [169, 89] width 84 height 11
click at [158, 90] on input "20891" at bounding box center [169, 89] width 84 height 11
click at [323, 170] on span "3515356" at bounding box center [317, 169] width 15 height 4
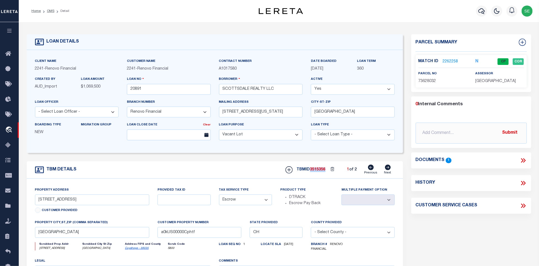
click at [323, 170] on span "3515356" at bounding box center [317, 169] width 15 height 4
click at [491, 81] on span "[GEOGRAPHIC_DATA]" at bounding box center [495, 81] width 41 height 4
click at [433, 81] on span "73628032" at bounding box center [427, 81] width 18 height 4
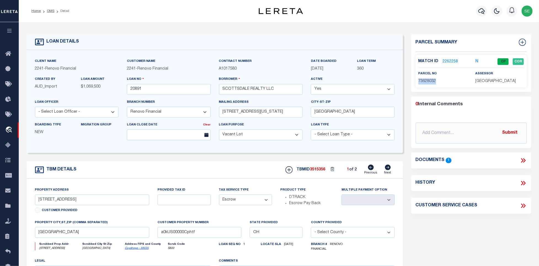
click at [433, 81] on span "73628032" at bounding box center [427, 81] width 18 height 4
click at [452, 60] on link "2262258" at bounding box center [450, 62] width 15 height 6
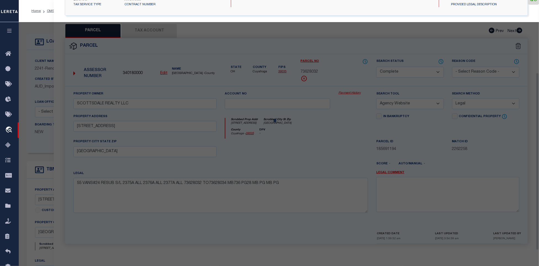
scroll to position [103, 0]
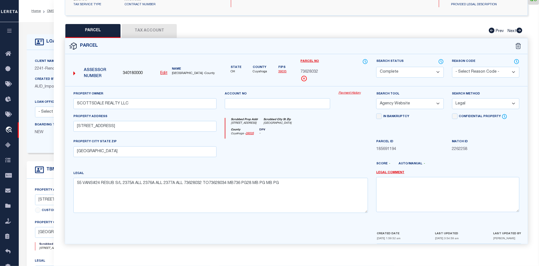
click at [146, 25] on button "Tax Account" at bounding box center [149, 31] width 55 height 14
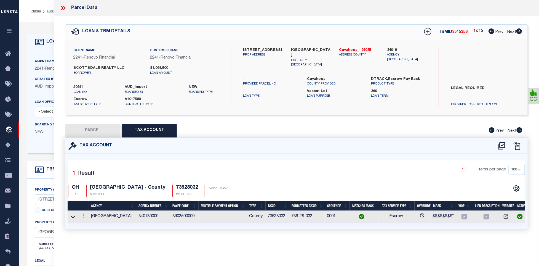
scroll to position [0, 0]
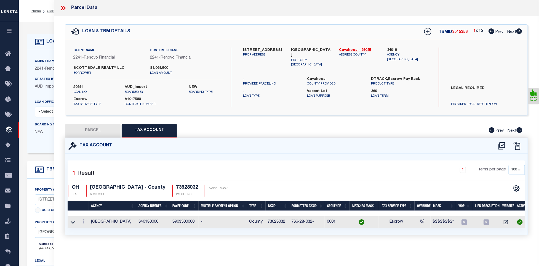
click at [89, 131] on button "PARCEL" at bounding box center [92, 131] width 55 height 14
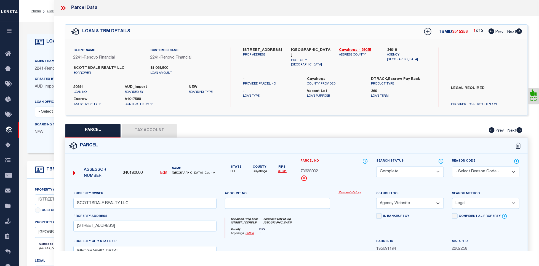
click at [353, 148] on div "Parcel" at bounding box center [296, 146] width 462 height 16
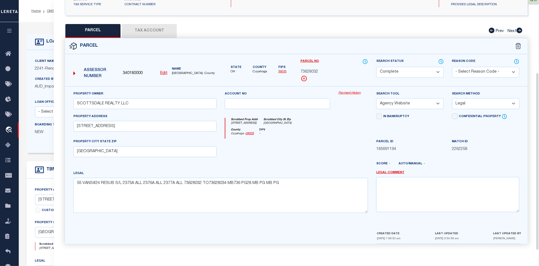
click at [313, 156] on div at bounding box center [278, 149] width 114 height 23
click at [334, 152] on div at bounding box center [278, 149] width 114 height 23
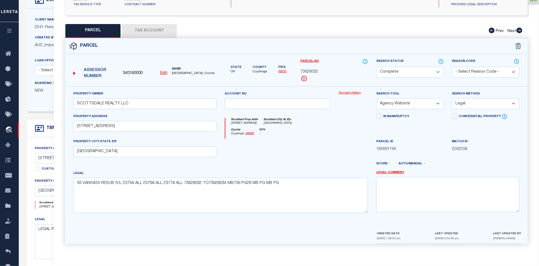
click at [283, 144] on div at bounding box center [278, 149] width 114 height 23
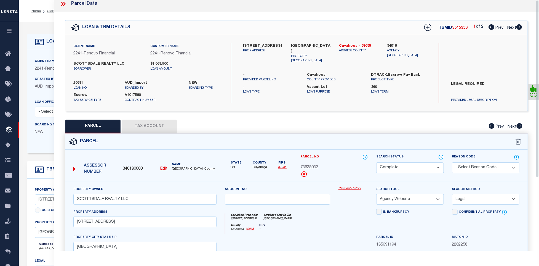
scroll to position [0, 0]
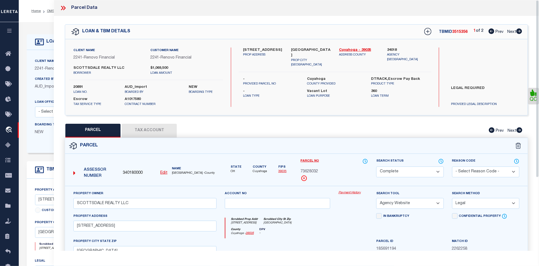
click at [521, 33] on icon at bounding box center [519, 31] width 6 height 6
click at [65, 8] on icon at bounding box center [64, 8] width 2 height 4
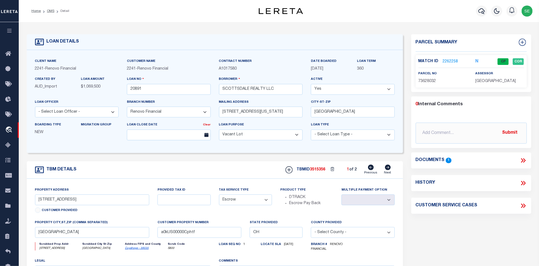
click at [389, 170] on icon at bounding box center [388, 167] width 6 height 6
click at [369, 170] on icon at bounding box center [371, 167] width 6 height 6
click at [447, 61] on link "2262258" at bounding box center [450, 62] width 15 height 6
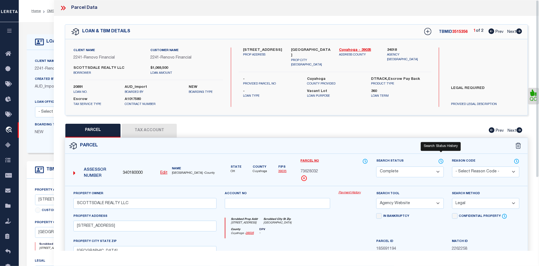
click at [442, 162] on icon at bounding box center [441, 161] width 6 height 6
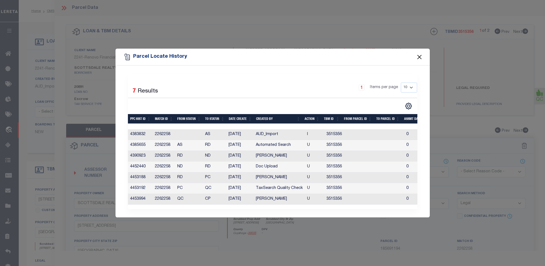
click at [417, 55] on button "Close" at bounding box center [419, 56] width 7 height 7
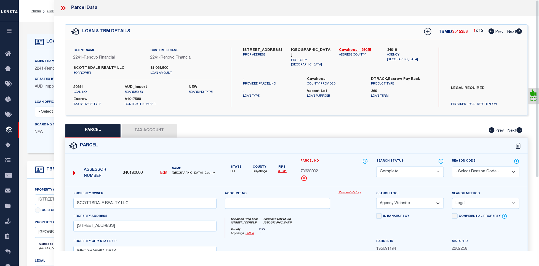
click at [323, 143] on div "Parcel" at bounding box center [296, 146] width 462 height 16
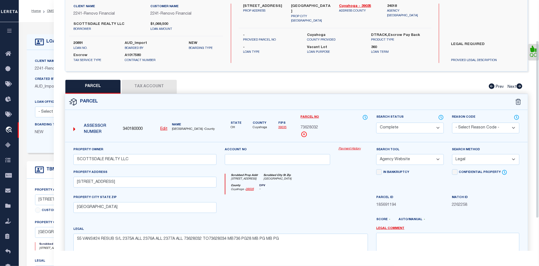
scroll to position [103, 0]
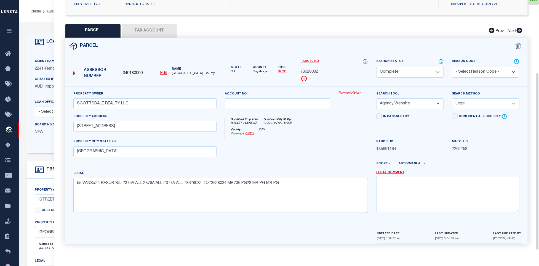
click at [298, 147] on div at bounding box center [278, 149] width 114 height 23
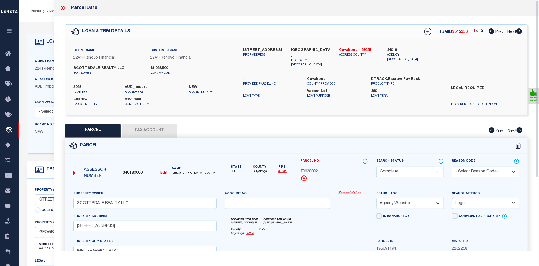
click at [63, 8] on icon at bounding box center [62, 8] width 2 height 4
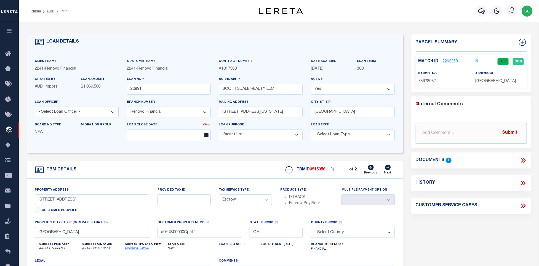
click at [388, 169] on icon at bounding box center [388, 167] width 6 height 6
click at [178, 90] on input "20891" at bounding box center [169, 89] width 84 height 11
click at [312, 171] on span "3515357" at bounding box center [317, 169] width 15 height 4
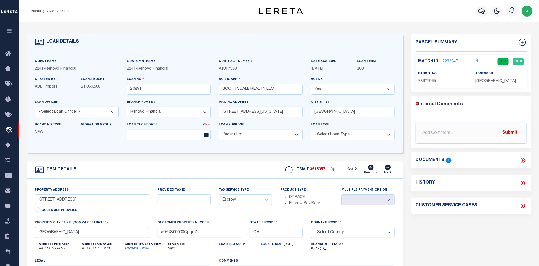
click at [494, 79] on span "[GEOGRAPHIC_DATA]" at bounding box center [495, 81] width 41 height 4
click at [429, 81] on span "73627065" at bounding box center [427, 81] width 18 height 4
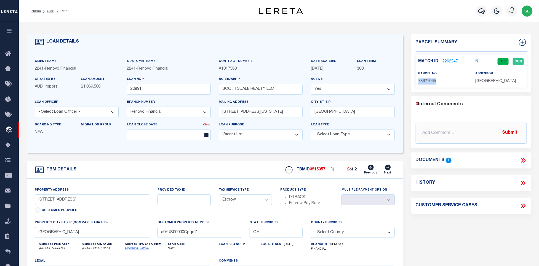
drag, startPoint x: 52, startPoint y: 10, endPoint x: 53, endPoint y: 33, distance: 23.2
click at [52, 10] on link "OMS" at bounding box center [50, 10] width 7 height 3
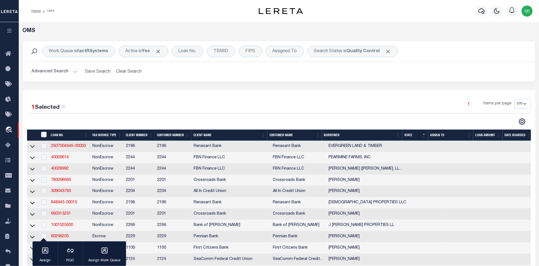
click at [60, 68] on button "Advanced Search" at bounding box center [55, 71] width 46 height 11
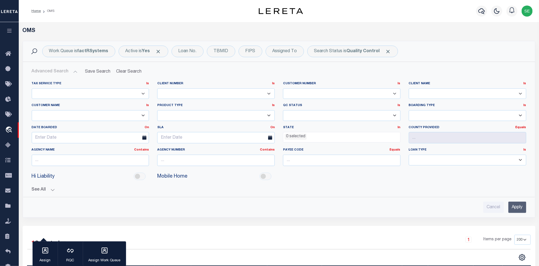
click at [295, 139] on li "0 selected" at bounding box center [296, 136] width 22 height 6
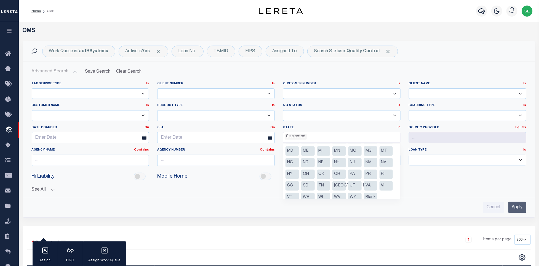
scroll to position [62, 0]
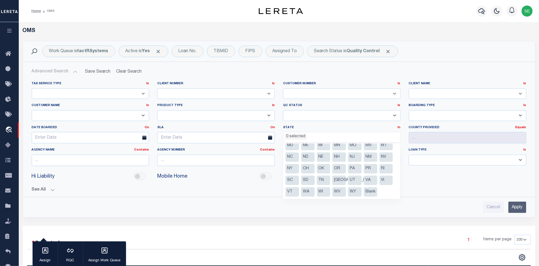
click at [338, 175] on li "[GEOGRAPHIC_DATA]" at bounding box center [339, 179] width 14 height 9
click at [519, 209] on input "Apply" at bounding box center [517, 206] width 18 height 11
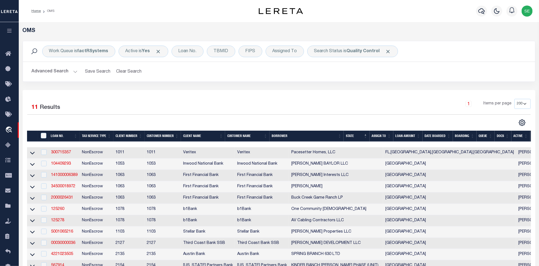
drag, startPoint x: 300, startPoint y: 97, endPoint x: 307, endPoint y: 97, distance: 6.6
click at [300, 97] on div "1 Selected 11 Results 1 Items per page 10 25 50 100 200" at bounding box center [279, 183] width 513 height 186
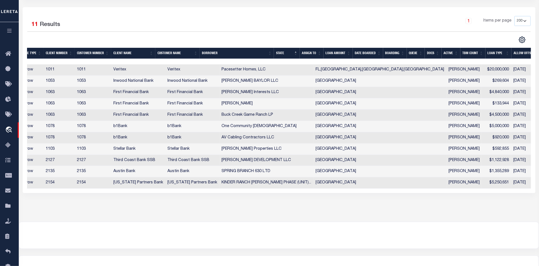
scroll to position [0, 0]
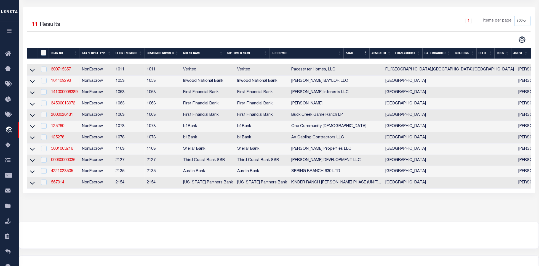
click at [62, 80] on link "104409293" at bounding box center [61, 81] width 20 height 4
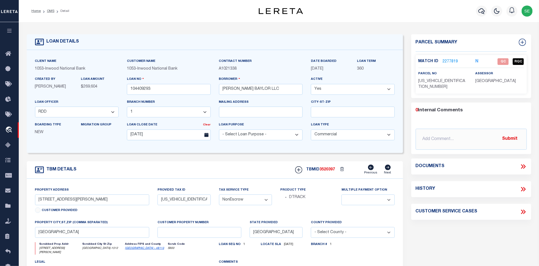
click at [195, 171] on div "TBM DETAILS TBMID 3520397 Previous Next" at bounding box center [215, 169] width 376 height 17
click at [60, 202] on input "[STREET_ADDRESS][PERSON_NAME]" at bounding box center [92, 199] width 114 height 11
click at [165, 178] on div "TBM DETAILS TBMID 3520397 Previous Next" at bounding box center [215, 169] width 376 height 17
click at [524, 163] on icon at bounding box center [522, 166] width 7 height 7
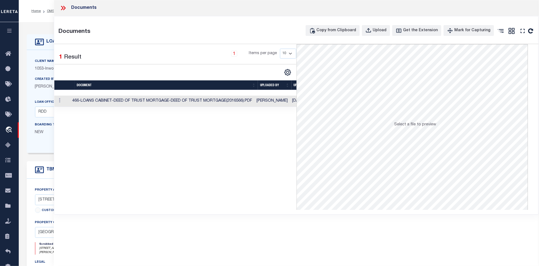
click at [254, 103] on td "466-LOANS CABINET-DEED OF TRUST MORTGAGE-DEED OF TRUST MORTGAGE(2016566).PDF" at bounding box center [162, 100] width 184 height 11
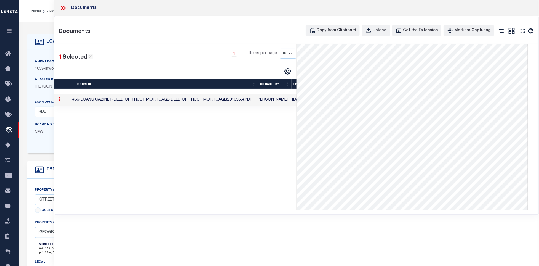
click at [62, 7] on icon at bounding box center [63, 7] width 7 height 7
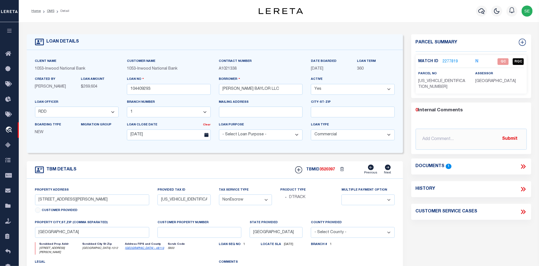
click at [454, 60] on link "2277819" at bounding box center [450, 62] width 15 height 6
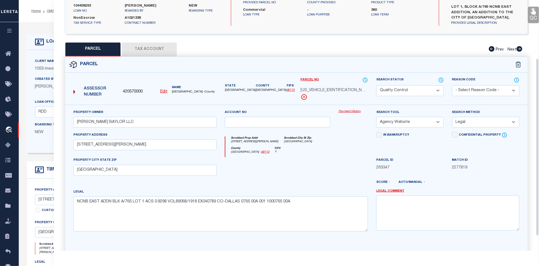
scroll to position [83, 0]
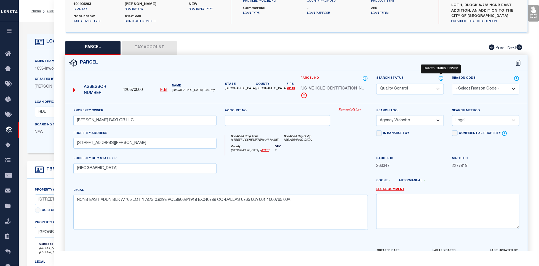
click at [439, 81] on icon at bounding box center [441, 78] width 6 height 6
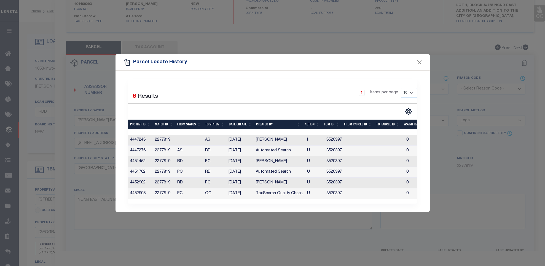
click at [415, 59] on div "Parcel Locate History" at bounding box center [273, 62] width 314 height 17
click at [417, 60] on button "Close" at bounding box center [419, 62] width 7 height 7
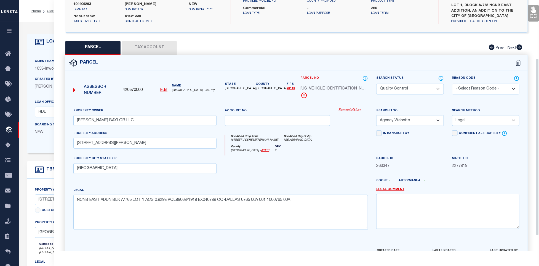
click at [155, 46] on button "Tax Account" at bounding box center [149, 48] width 55 height 14
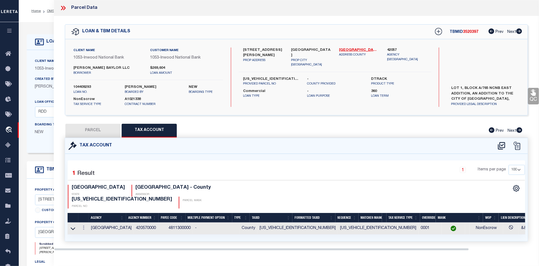
scroll to position [0, 0]
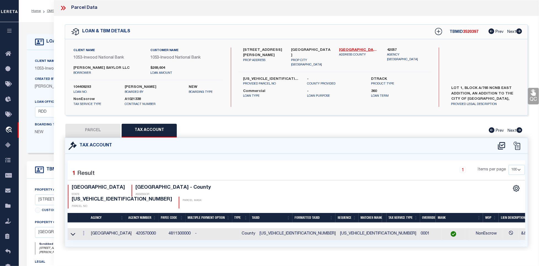
click at [77, 127] on button "PARCEL" at bounding box center [92, 131] width 55 height 14
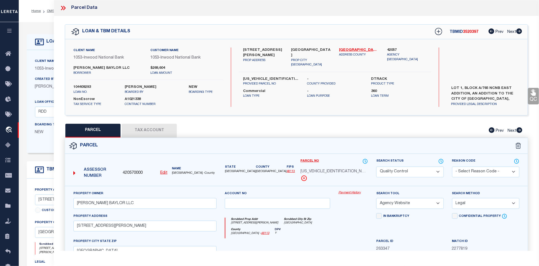
scroll to position [103, 0]
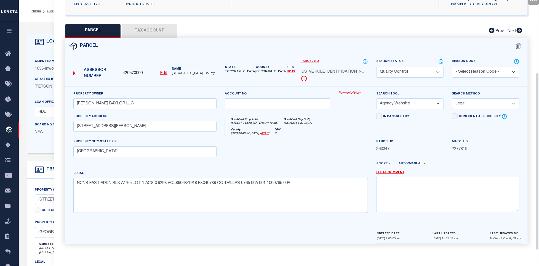
click at [303, 152] on div at bounding box center [278, 149] width 114 height 23
click at [406, 72] on select "Automated Search Bad Parcel Complete Duplicate Parcel High Dollar Reporting In …" at bounding box center [409, 72] width 67 height 11
click at [281, 145] on div at bounding box center [278, 149] width 114 height 23
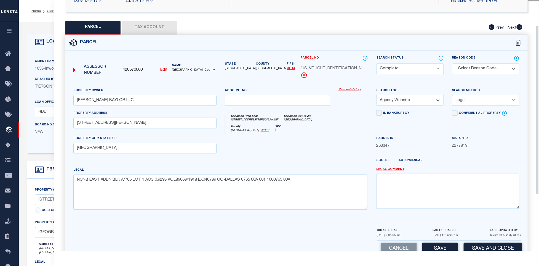
scroll to position [20, 0]
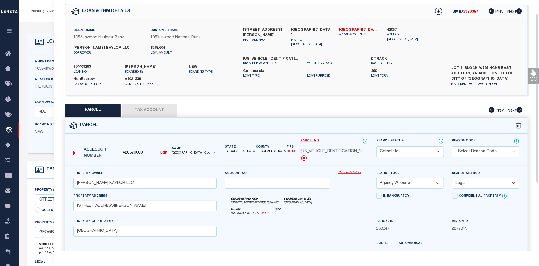
click at [534, 72] on icon at bounding box center [532, 72] width 5 height 6
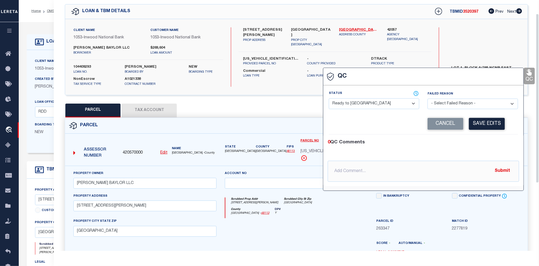
drag, startPoint x: 385, startPoint y: 100, endPoint x: 425, endPoint y: 109, distance: 40.3
click at [385, 100] on select "- Select Status - Ready to QC Correct Incorrect" at bounding box center [374, 103] width 90 height 11
click at [503, 146] on div "0 QC Comments" at bounding box center [422, 142] width 189 height 7
click at [492, 127] on button "Save Edits" at bounding box center [487, 124] width 36 height 12
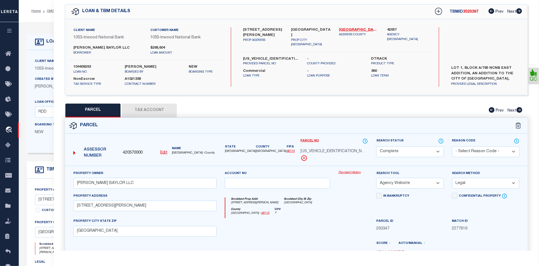
click at [330, 200] on div "Scrubbed Prop Addr [STREET_ADDRESS][PERSON_NAME] [GEOGRAPHIC_DATA] [GEOGRAPHIC_…" at bounding box center [296, 202] width 143 height 10
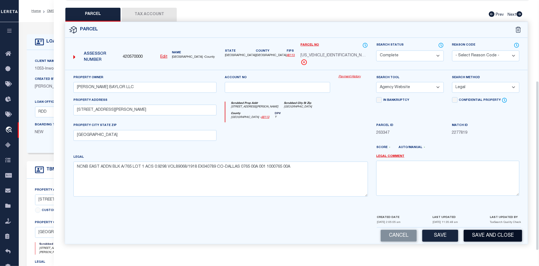
click at [494, 232] on button "Save and Close" at bounding box center [492, 235] width 58 height 12
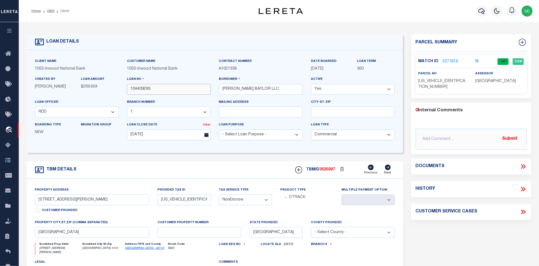
click at [163, 86] on input "104409293" at bounding box center [169, 89] width 84 height 11
click at [324, 171] on span "3520397" at bounding box center [327, 169] width 15 height 4
click at [321, 171] on span "3520397" at bounding box center [327, 169] width 15 height 4
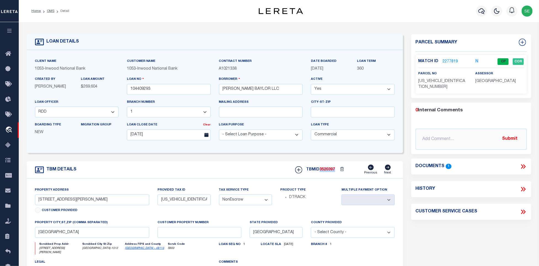
click at [321, 171] on span "3520397" at bounding box center [327, 169] width 15 height 4
click at [488, 83] on span "[GEOGRAPHIC_DATA]" at bounding box center [495, 81] width 41 height 4
click at [435, 82] on span "[US_VEHICLE_IDENTIFICATION_NUMBER]" at bounding box center [441, 84] width 47 height 10
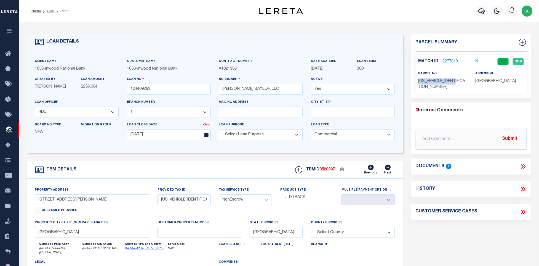
click at [435, 82] on span "[US_VEHICLE_IDENTIFICATION_NUMBER]" at bounding box center [441, 84] width 47 height 10
drag, startPoint x: 198, startPoint y: 167, endPoint x: 152, endPoint y: 117, distance: 66.7
click at [198, 167] on div "TBM DETAILS TBMID 3520397 Previous Next" at bounding box center [215, 169] width 376 height 17
drag, startPoint x: 49, startPoint y: 11, endPoint x: 197, endPoint y: 62, distance: 156.6
click at [49, 11] on link "OMS" at bounding box center [50, 10] width 7 height 3
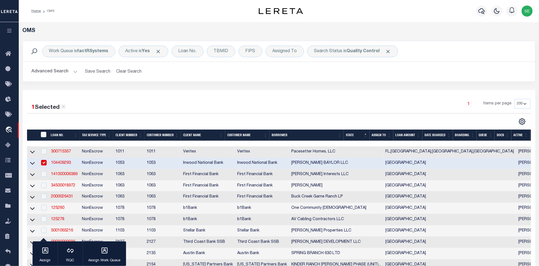
scroll to position [112, 0]
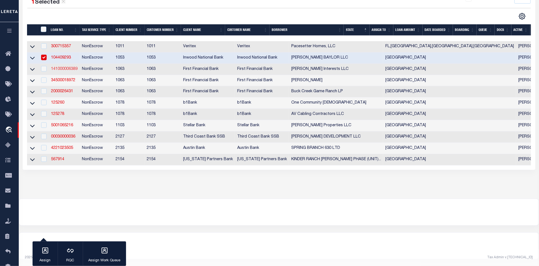
click at [62, 67] on link "141000006389" at bounding box center [64, 69] width 26 height 4
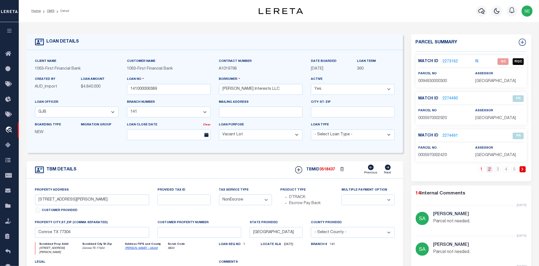
click at [490, 169] on link "2" at bounding box center [489, 169] width 6 height 6
click at [497, 171] on link "3" at bounding box center [498, 169] width 6 height 6
click at [507, 172] on link "4" at bounding box center [506, 169] width 6 height 6
click at [513, 171] on link "5" at bounding box center [514, 169] width 6 height 6
click at [489, 171] on link "1" at bounding box center [489, 169] width 6 height 6
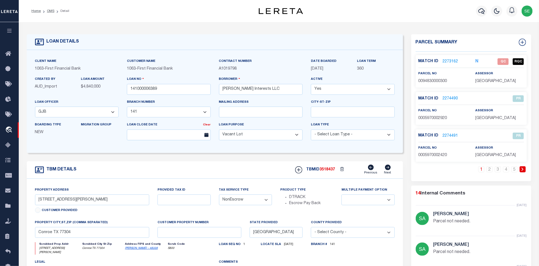
click at [213, 169] on div "TBM DETAILS TBMID 3518437 Previous Next" at bounding box center [215, 169] width 376 height 17
click at [433, 79] on span "0094830000300" at bounding box center [432, 81] width 29 height 4
click at [55, 203] on input "[STREET_ADDRESS][PERSON_NAME]" at bounding box center [92, 199] width 114 height 11
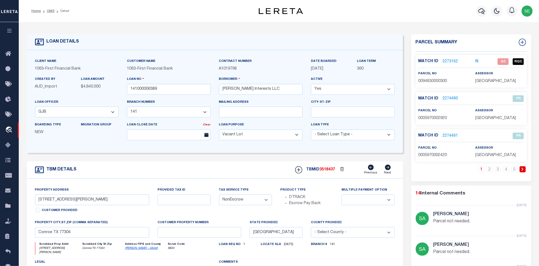
click at [194, 161] on form "LOAN DETAILS Client Name 1063 - Customer Name" at bounding box center [215, 186] width 376 height 305
click at [60, 204] on input "[STREET_ADDRESS][PERSON_NAME]" at bounding box center [92, 199] width 114 height 11
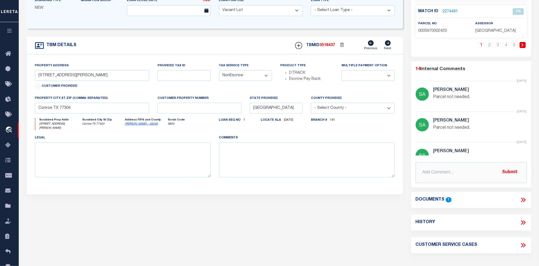
click at [524, 202] on icon at bounding box center [524, 199] width 2 height 4
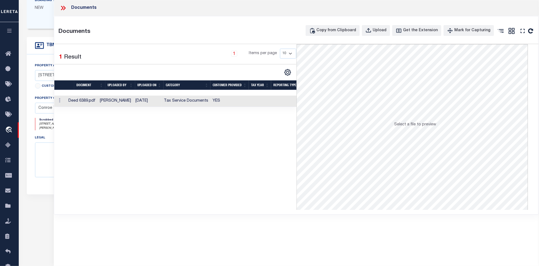
click at [235, 99] on td "YES" at bounding box center [229, 100] width 38 height 11
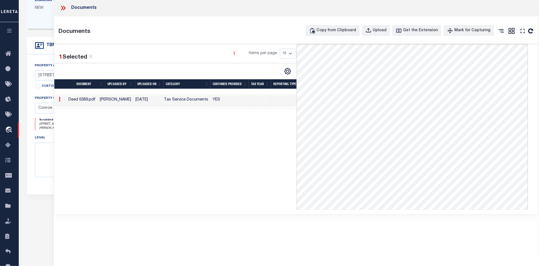
click at [59, 9] on div "Documents" at bounding box center [296, 8] width 485 height 16
click at [63, 7] on icon at bounding box center [63, 7] width 7 height 7
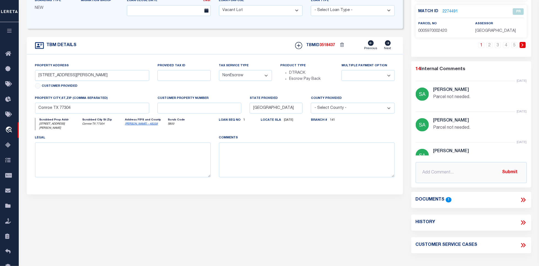
scroll to position [0, 0]
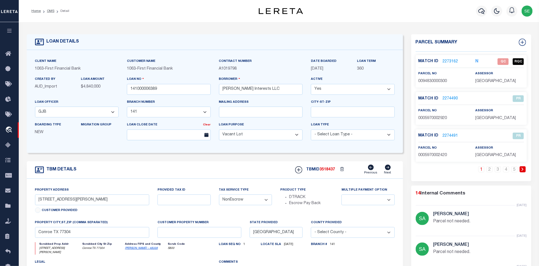
click at [454, 59] on link "2273162" at bounding box center [450, 62] width 15 height 6
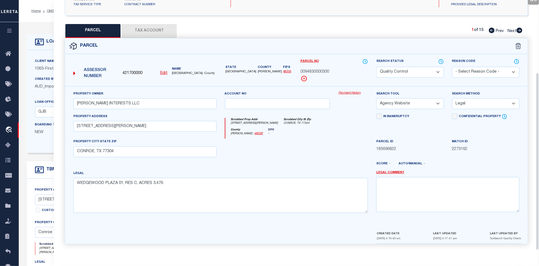
scroll to position [103, 0]
click at [334, 148] on div at bounding box center [353, 149] width 38 height 23
